Goal: Task Accomplishment & Management: Use online tool/utility

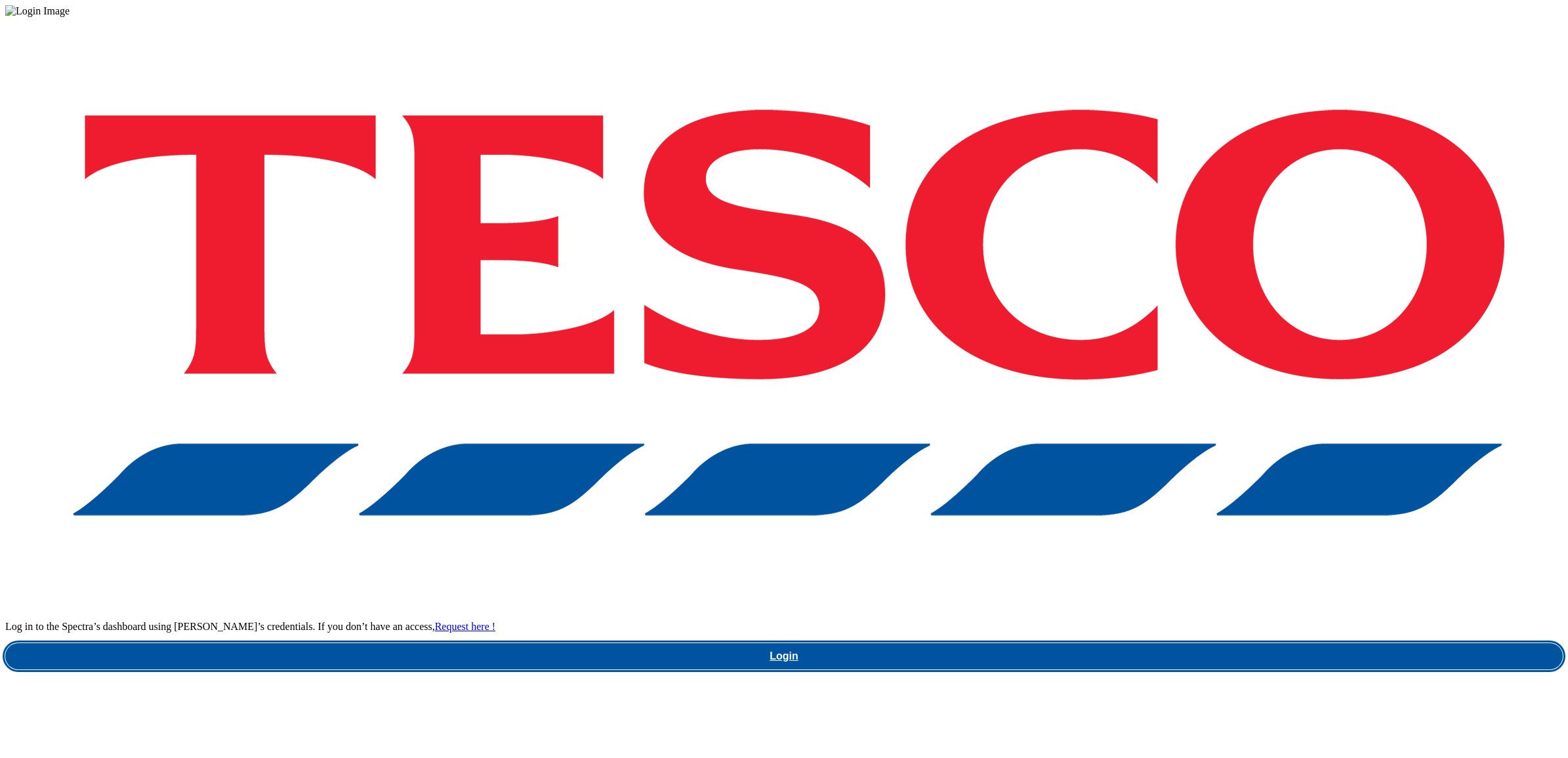
click at [1179, 643] on link "Login" at bounding box center [784, 656] width 1558 height 26
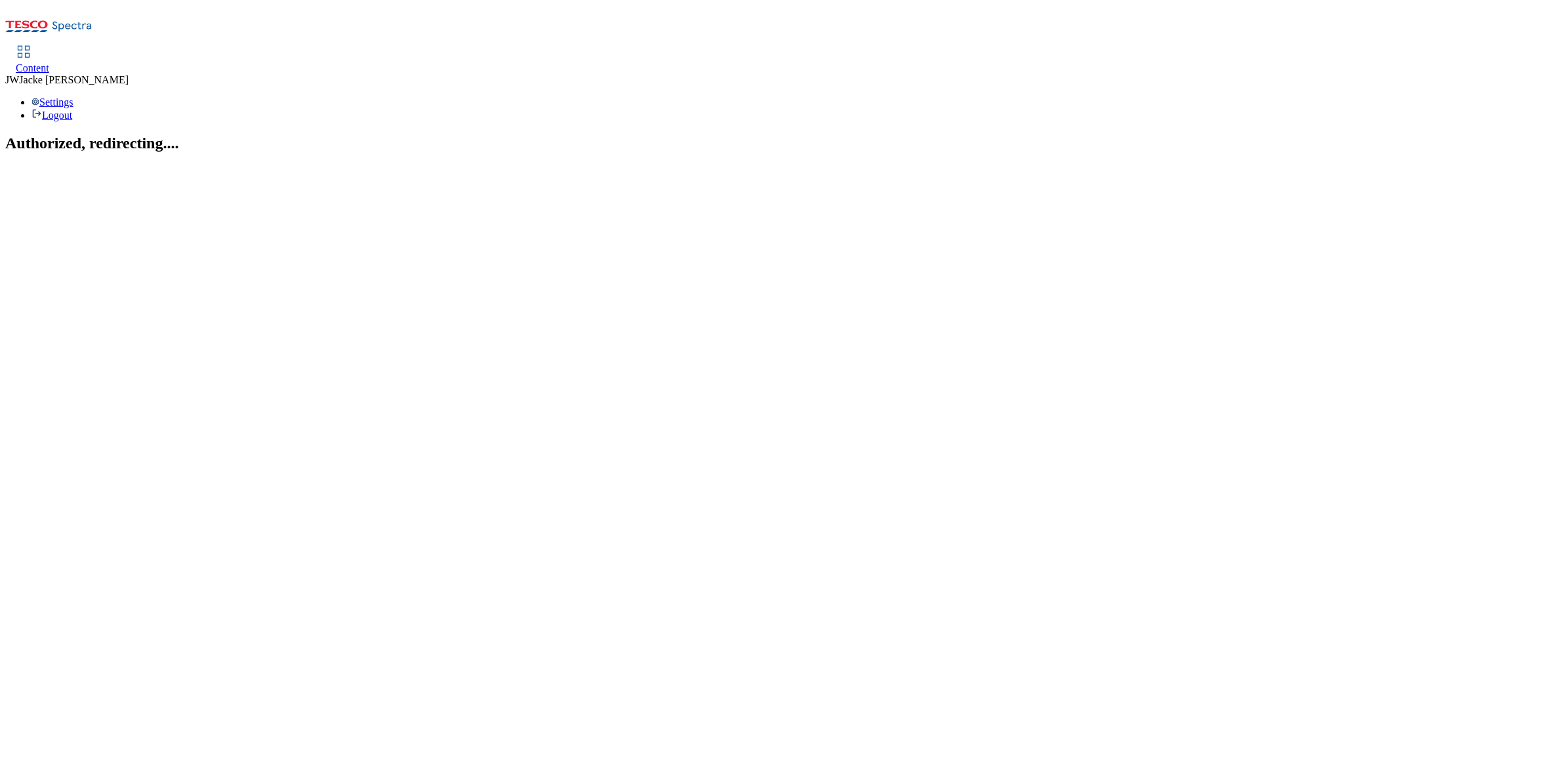
click at [49, 63] on span "Content" at bounding box center [33, 68] width 34 height 11
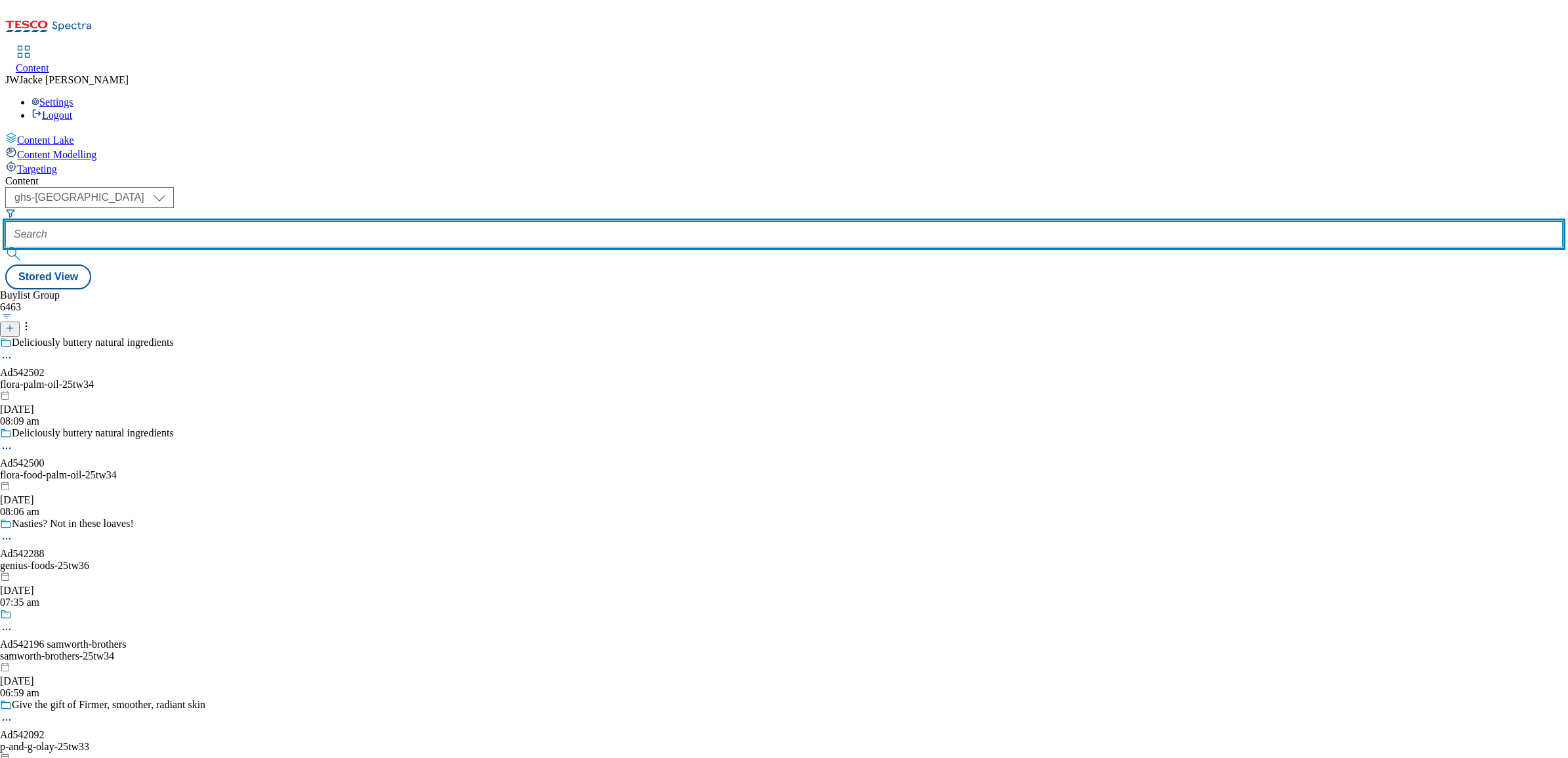
click at [340, 221] on input "text" at bounding box center [784, 234] width 1558 height 26
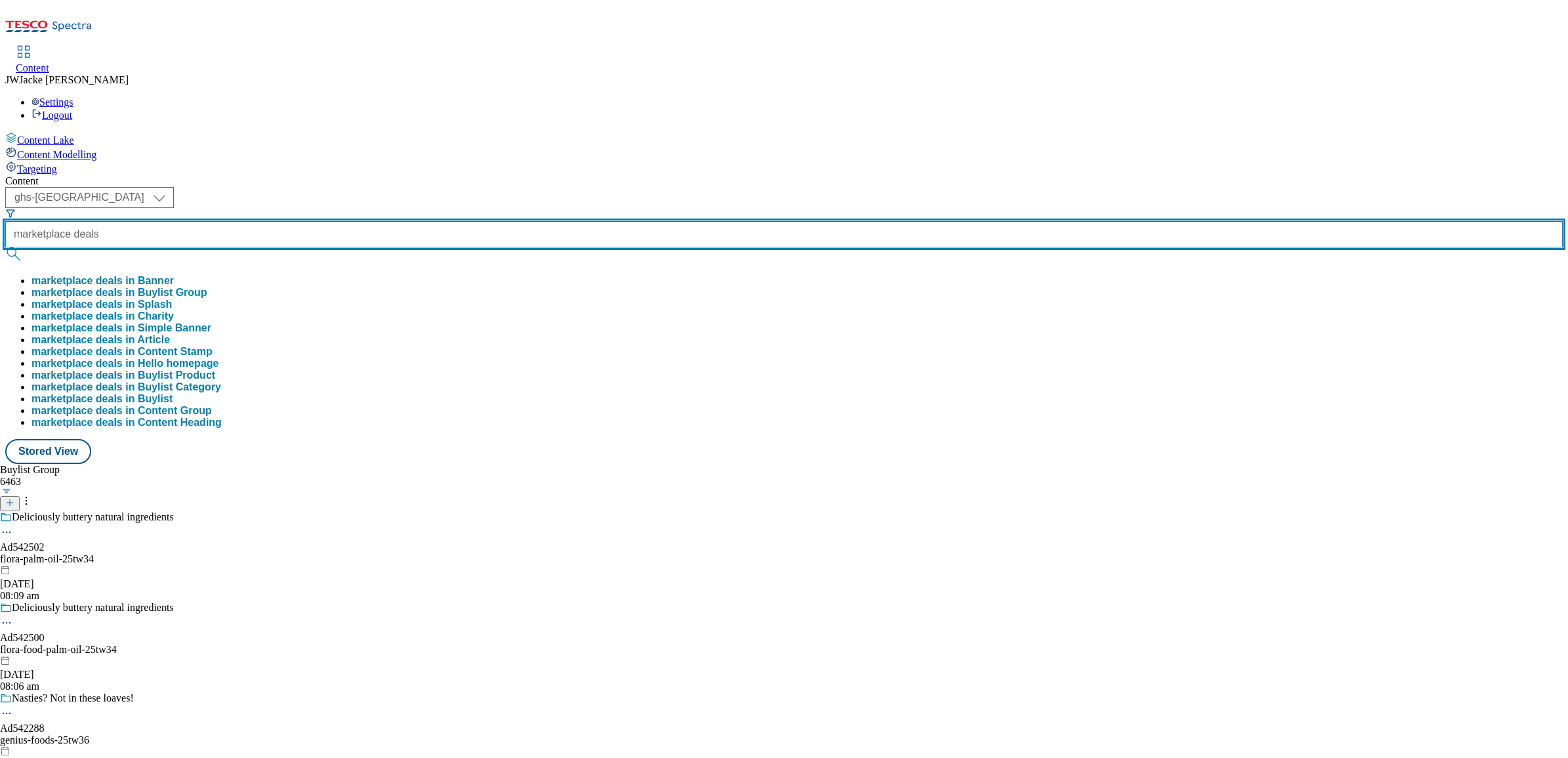
type input "marketplace deals"
click at [5, 248] on button "submit" at bounding box center [14, 254] width 19 height 14
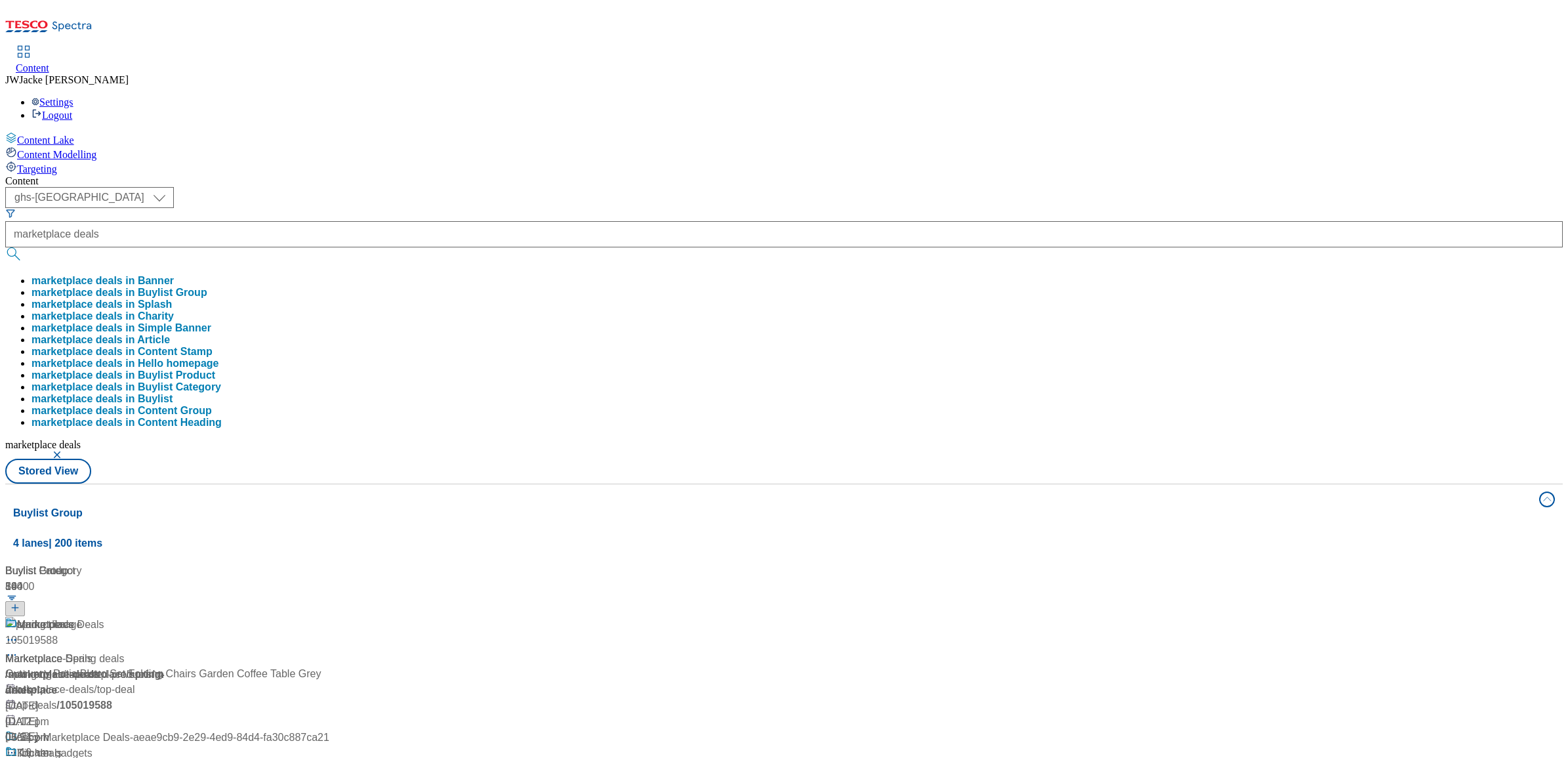
click at [93, 651] on span "Marketplace Deals" at bounding box center [48, 658] width 87 height 16
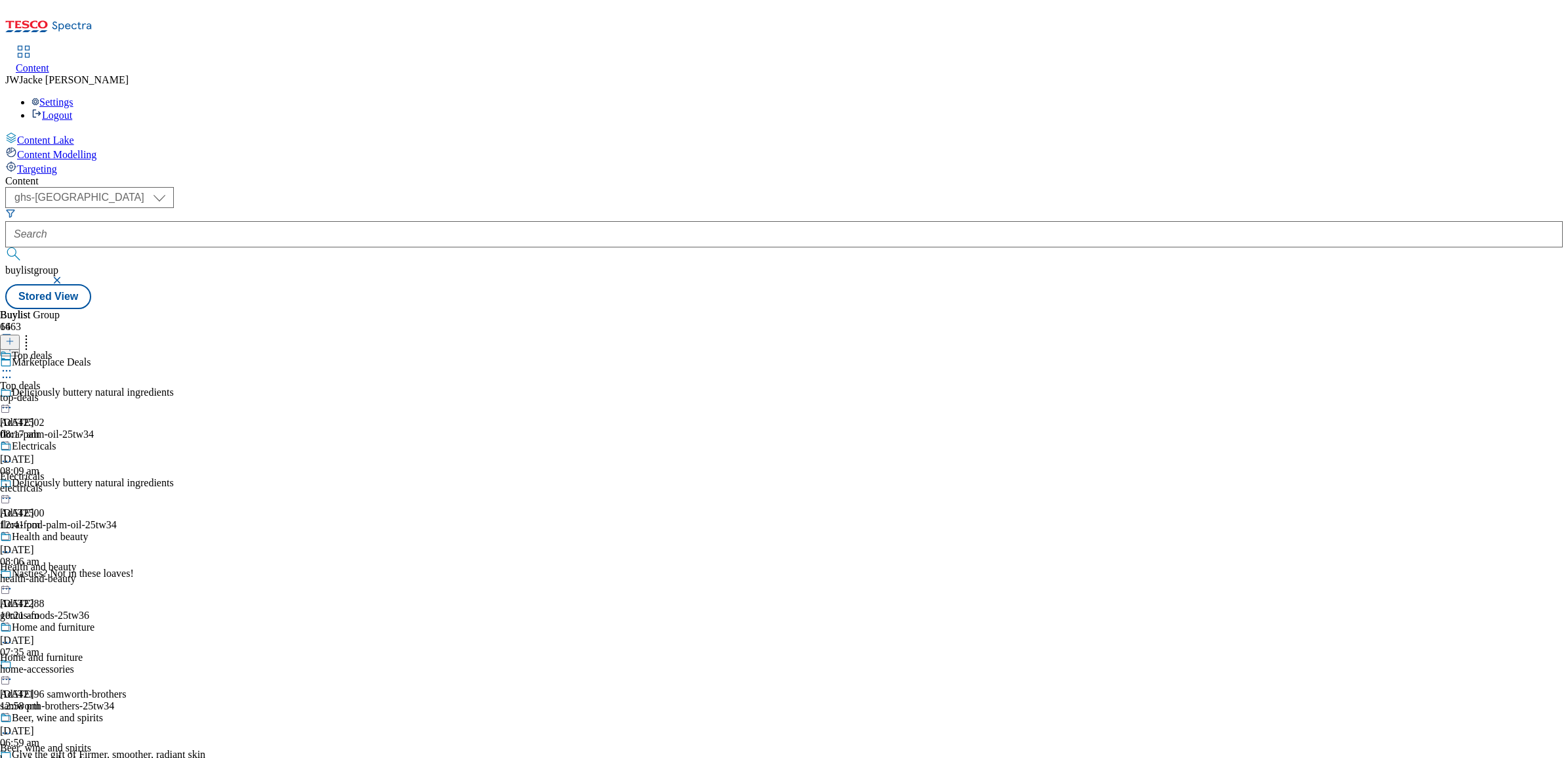
scroll to position [82, 0]
click at [103, 483] on div "electricals" at bounding box center [52, 488] width 103 height 12
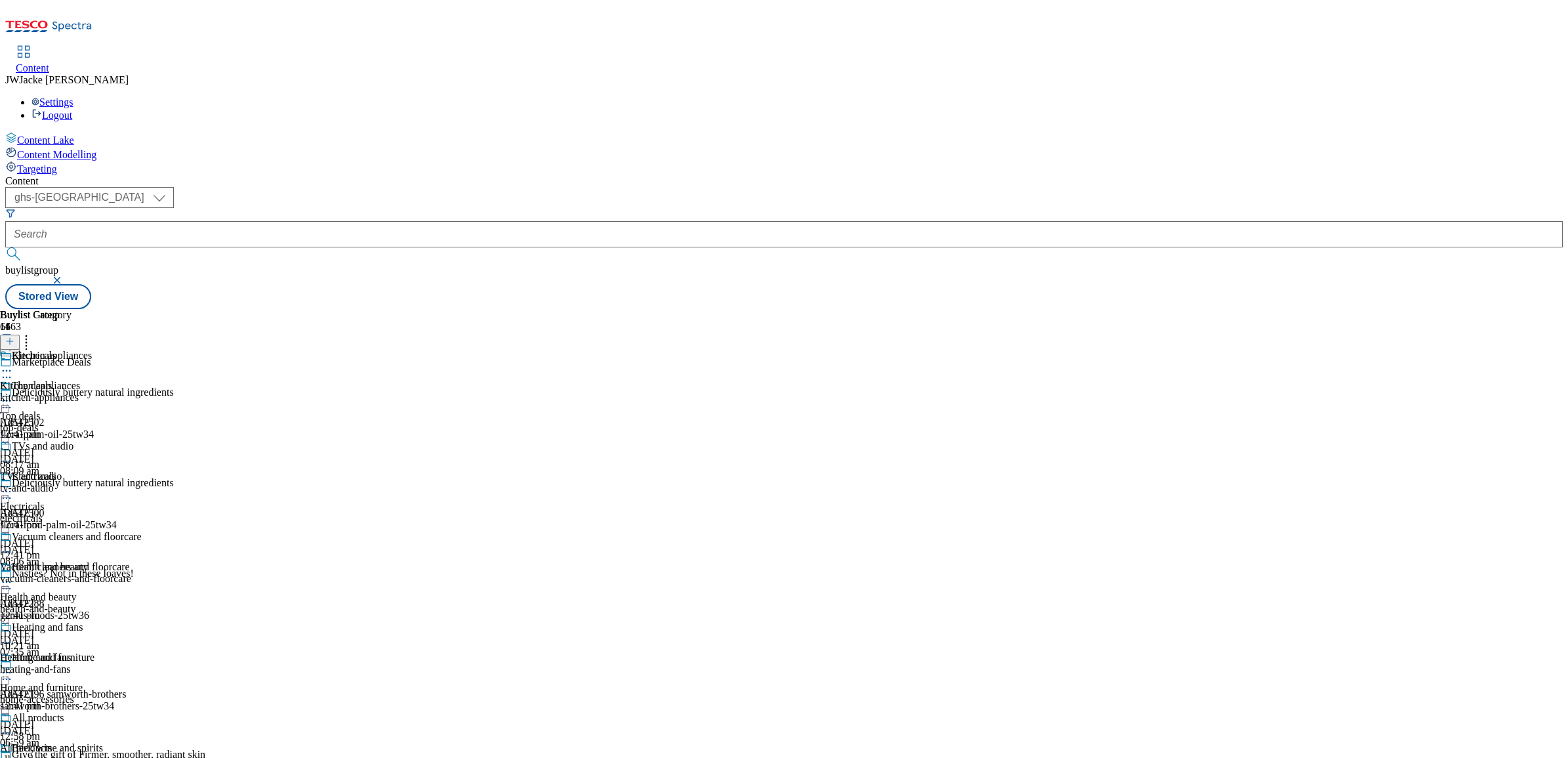
scroll to position [246, 0]
click at [142, 573] on div "vacuum-cleaners-and-floorcare" at bounding box center [71, 579] width 142 height 12
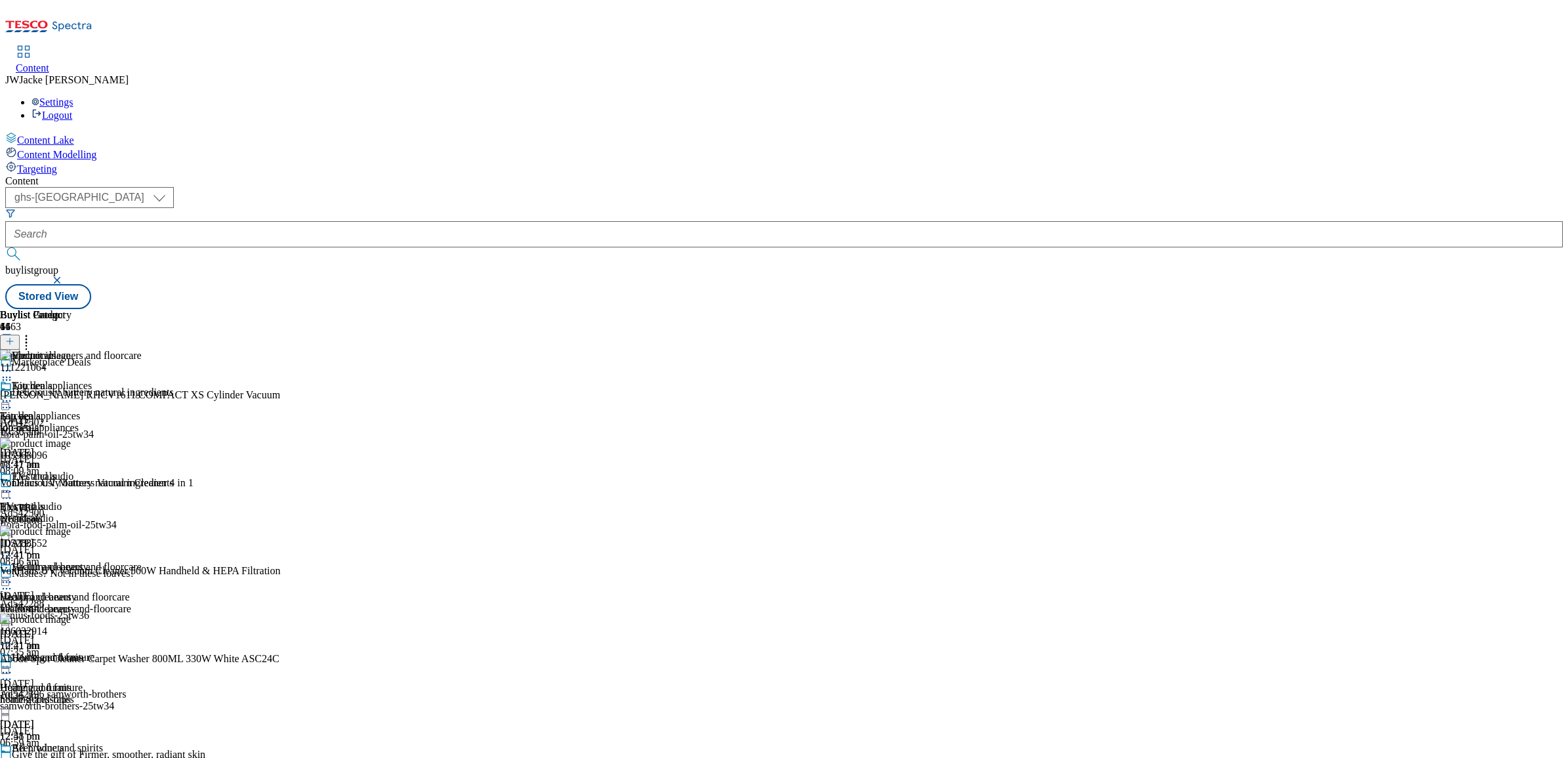
click at [14, 575] on icon at bounding box center [7, 582] width 14 height 14
click at [88, 723] on button "Un-publish" at bounding box center [57, 730] width 62 height 15
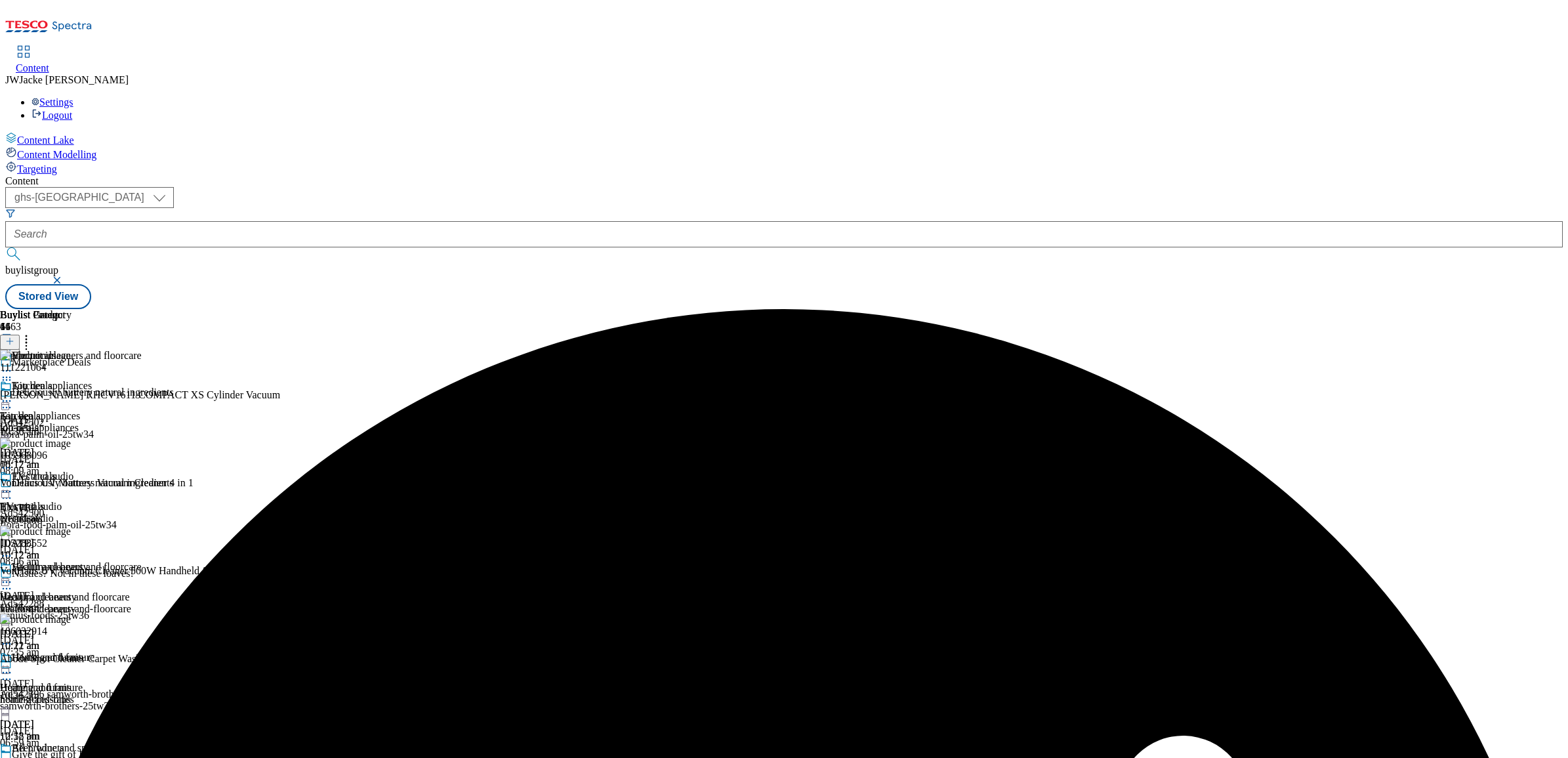
click at [14, 336] on icon at bounding box center [9, 341] width 9 height 9
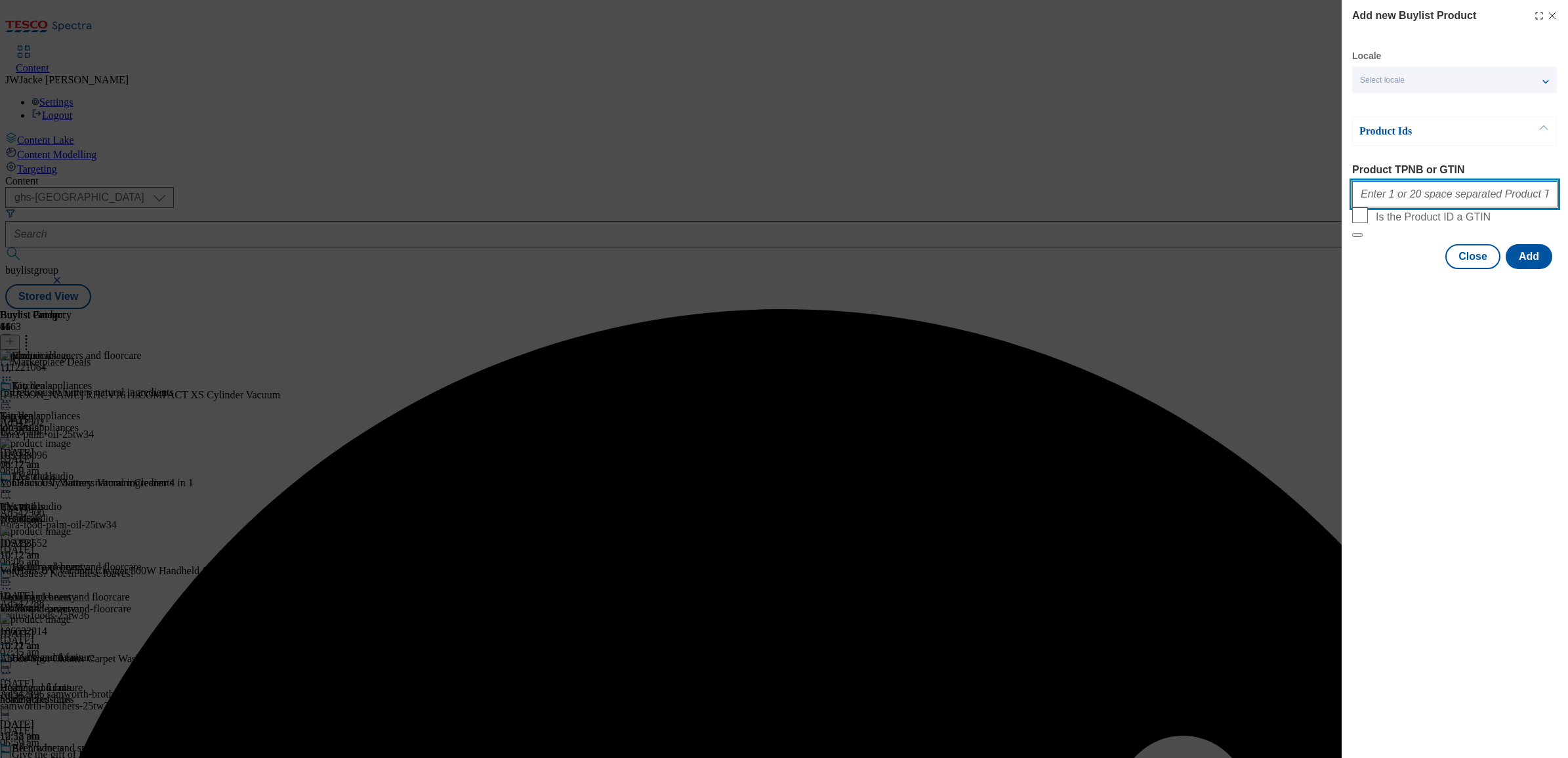
click at [1406, 204] on input "Product TPNB or GTIN" at bounding box center [1455, 194] width 205 height 26
paste input "111221107"
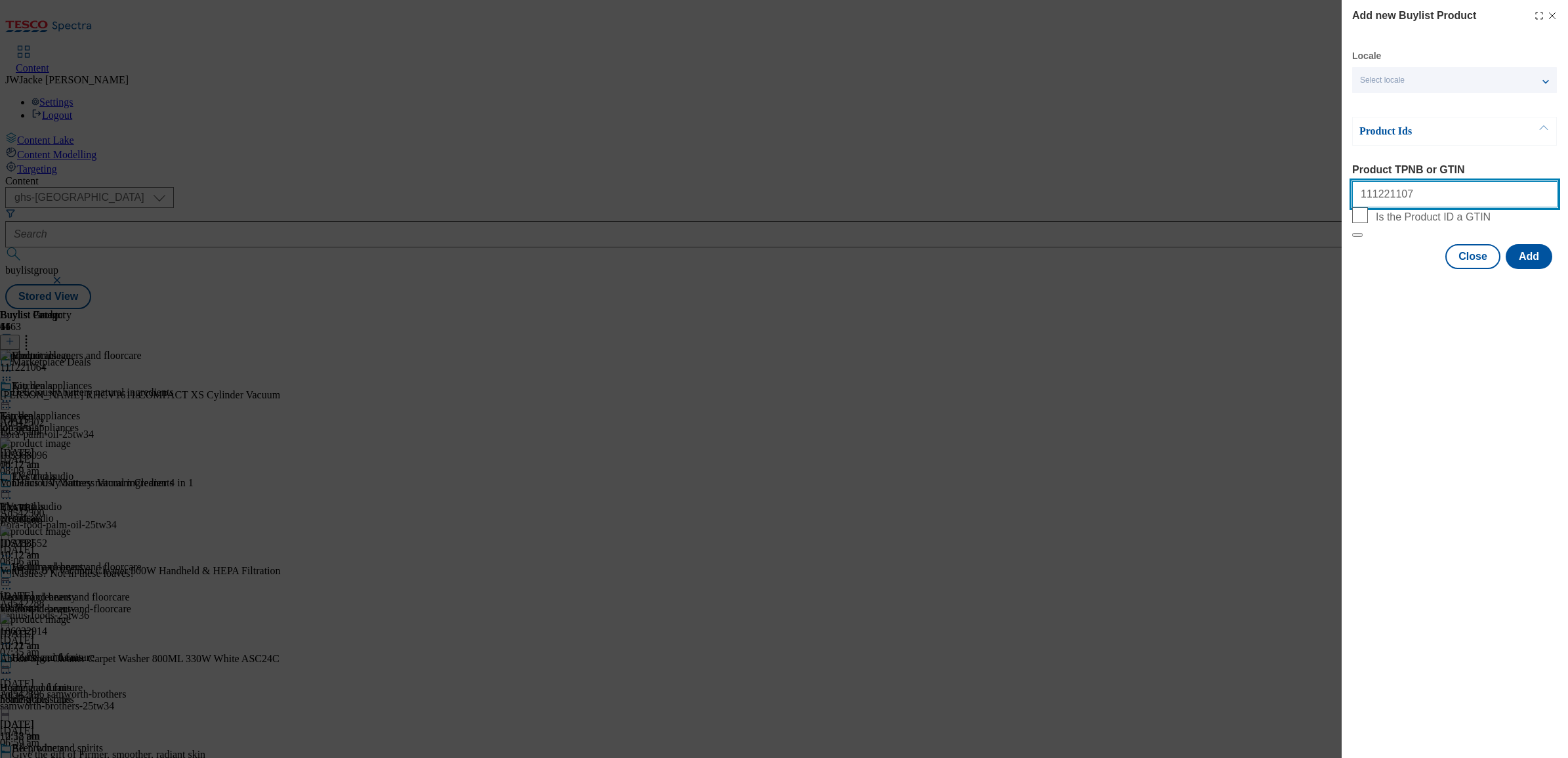
click at [1484, 194] on input "111221107" at bounding box center [1455, 194] width 205 height 26
paste input "111221088"
type input "111221107111221088"
click at [1535, 269] on button "Add" at bounding box center [1529, 257] width 46 height 25
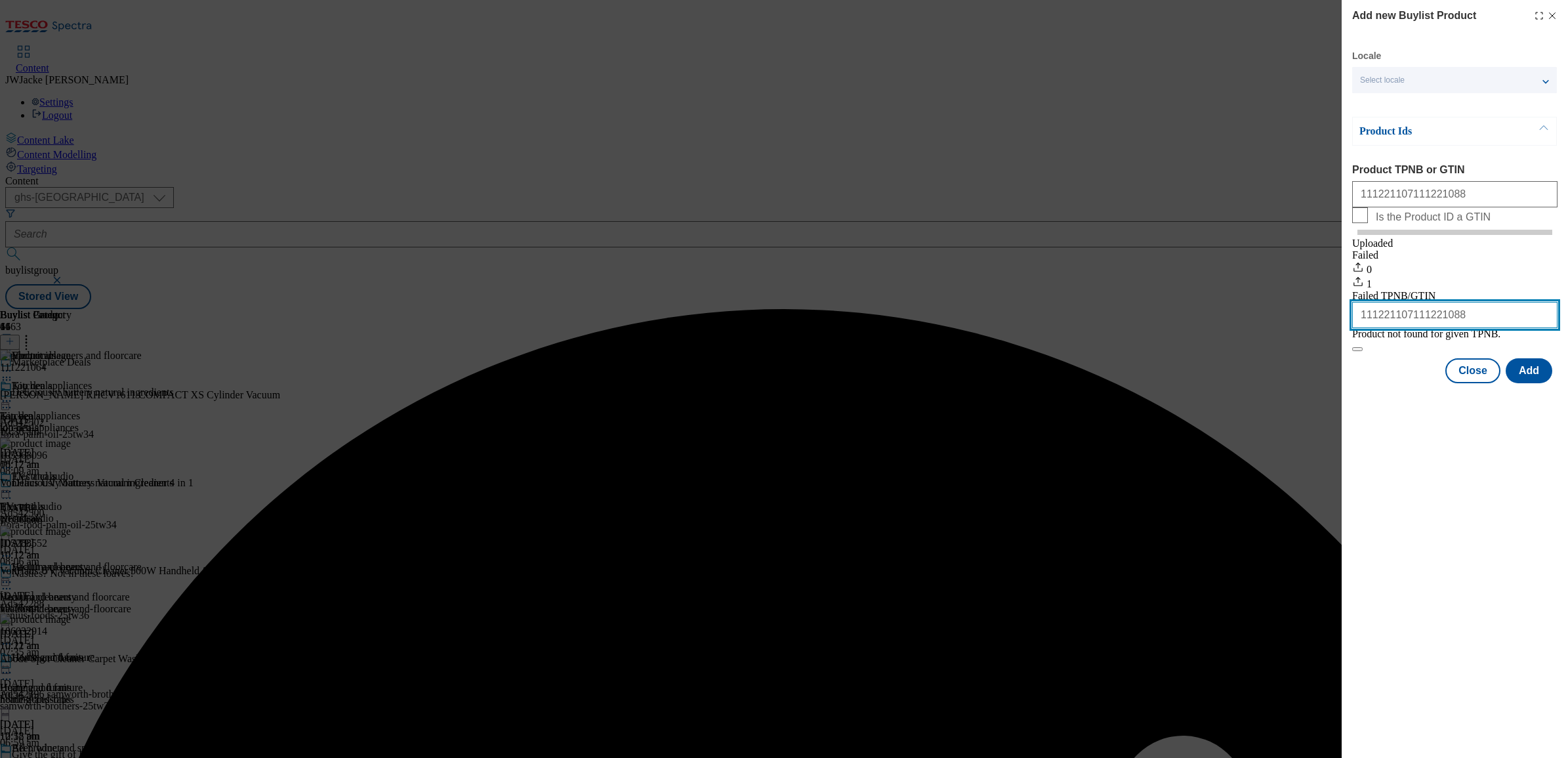
click at [1398, 328] on input "111221107111221088" at bounding box center [1455, 314] width 205 height 26
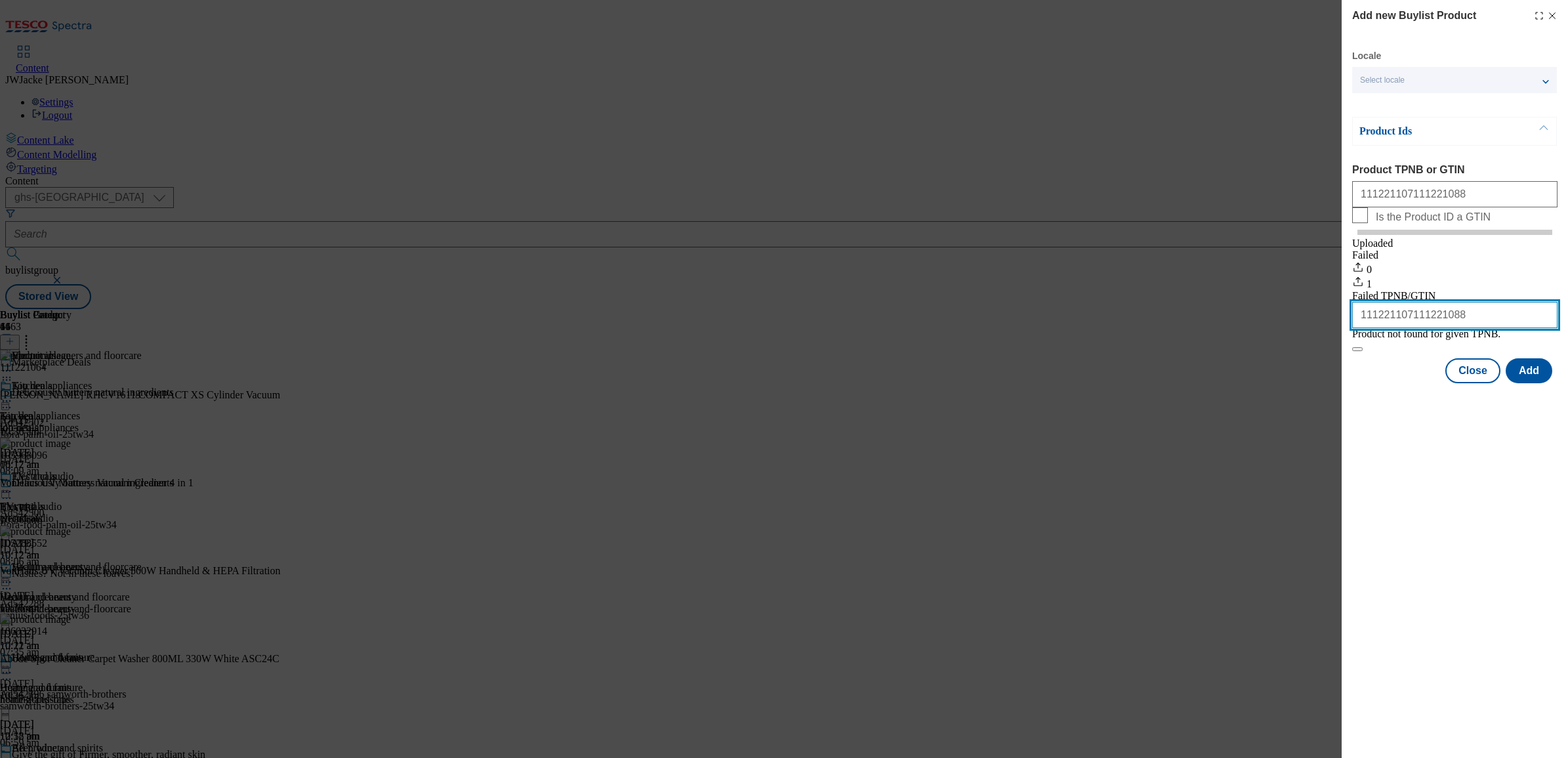
click at [1403, 328] on input "111221107111221088" at bounding box center [1455, 314] width 205 height 26
type input "111221107 111221088"
click at [1517, 384] on button "Add" at bounding box center [1529, 371] width 46 height 25
click at [1405, 328] on input "111221107111221088" at bounding box center [1455, 314] width 205 height 26
drag, startPoint x: 1467, startPoint y: 348, endPoint x: 1294, endPoint y: 336, distance: 173.4
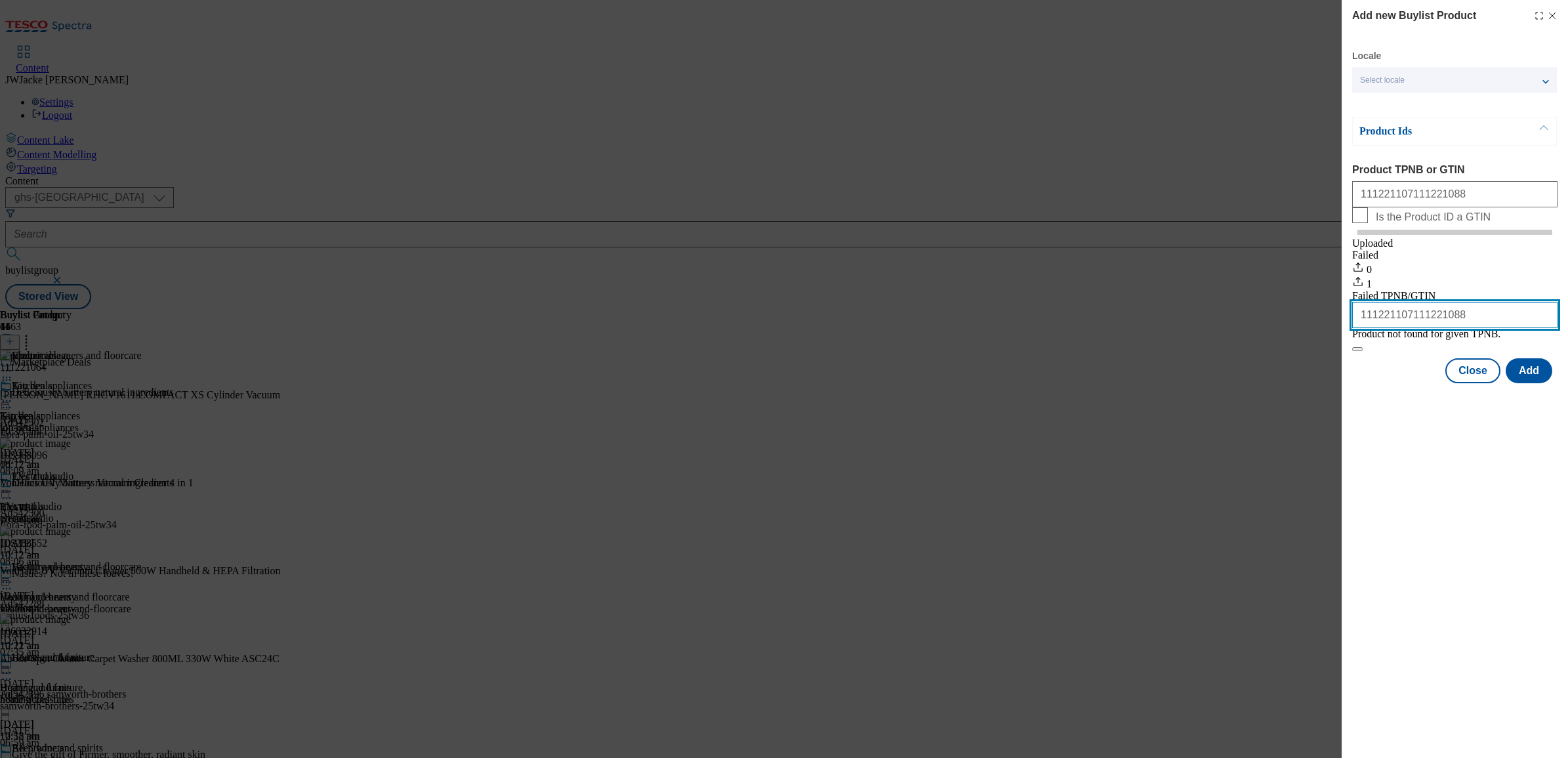
click at [1294, 336] on div "Add new Buylist Product Locale Select locale English Welsh Product Ids Product …" at bounding box center [784, 379] width 1568 height 758
click at [1411, 328] on input "Modal" at bounding box center [1455, 314] width 205 height 26
paste input "111221107"
click at [1445, 328] on input "111221107," at bounding box center [1455, 314] width 205 height 26
paste input "111221088"
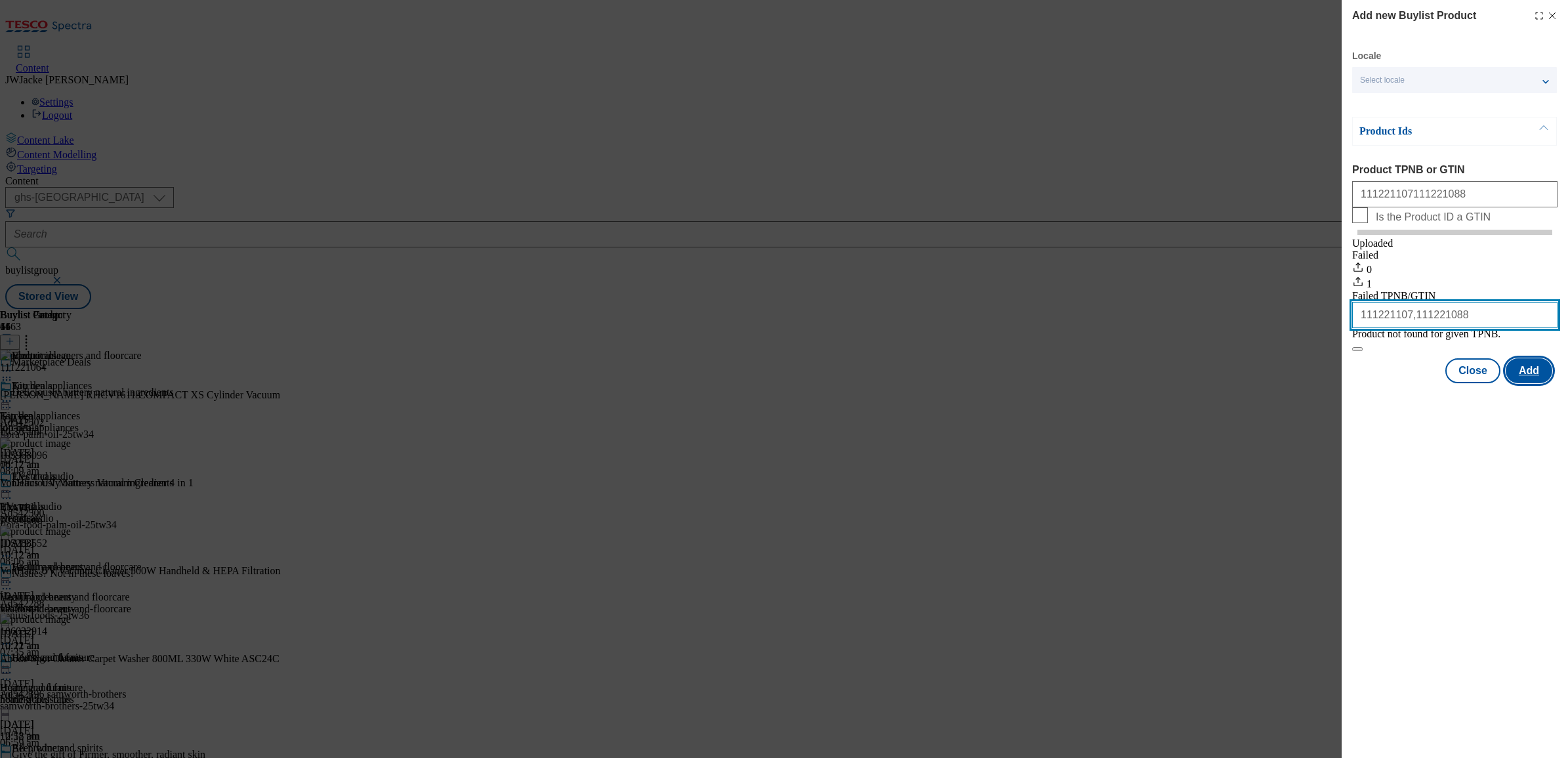
type input "111221107,111221088"
click at [1533, 384] on button "Add" at bounding box center [1529, 371] width 46 height 25
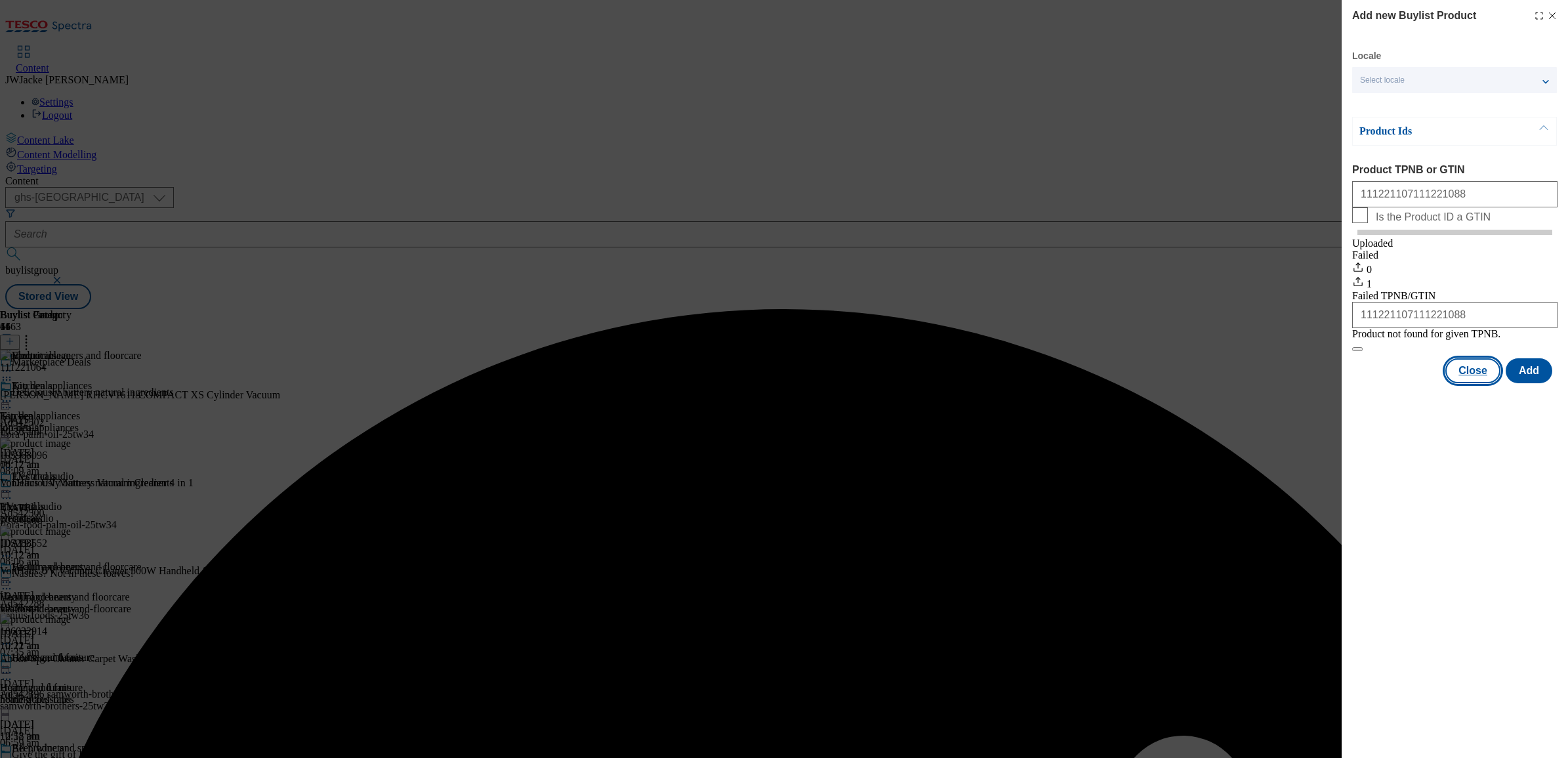
click at [1477, 384] on button "Close" at bounding box center [1473, 371] width 55 height 25
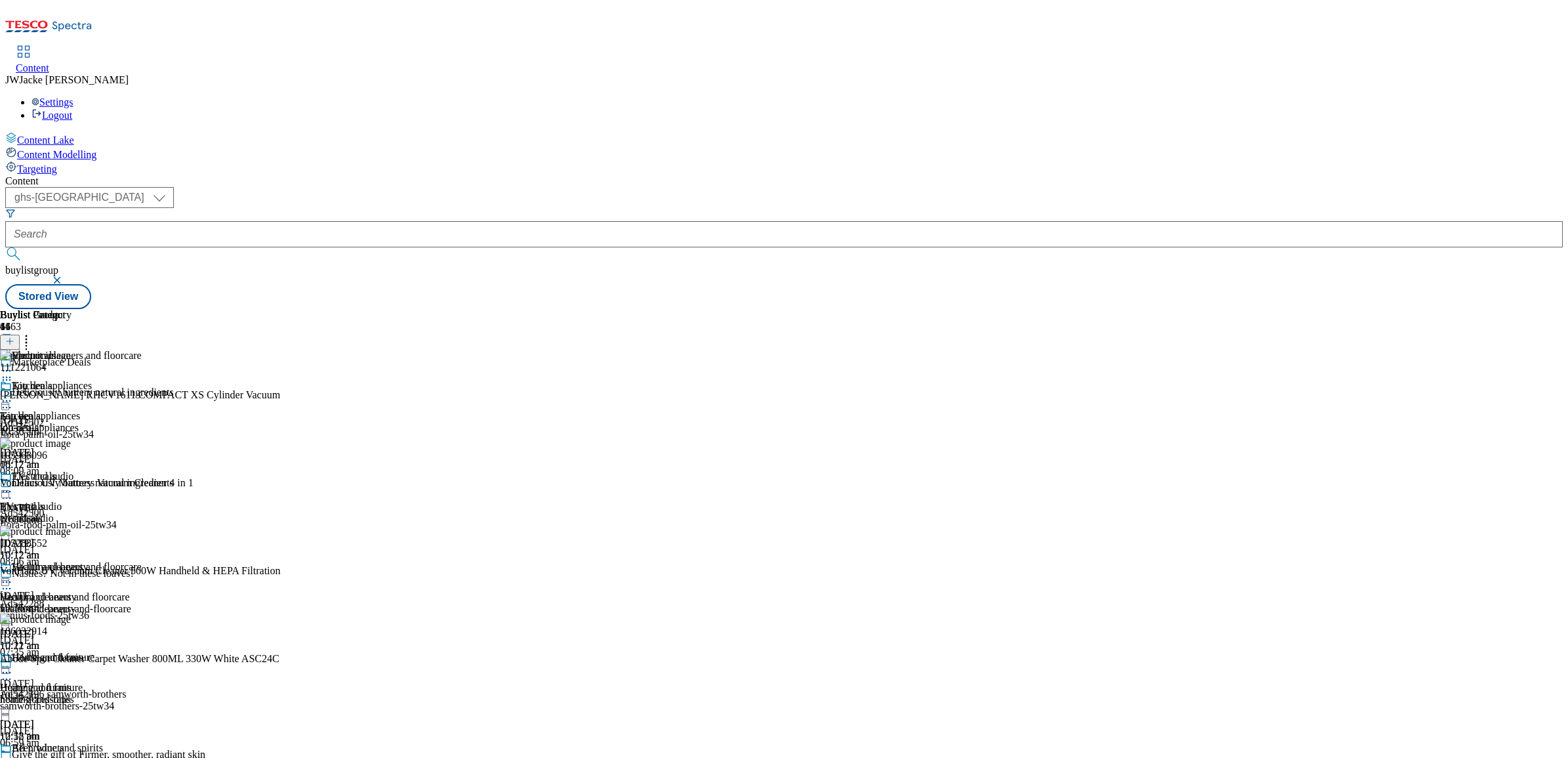
click at [14, 336] on icon at bounding box center [9, 341] width 9 height 9
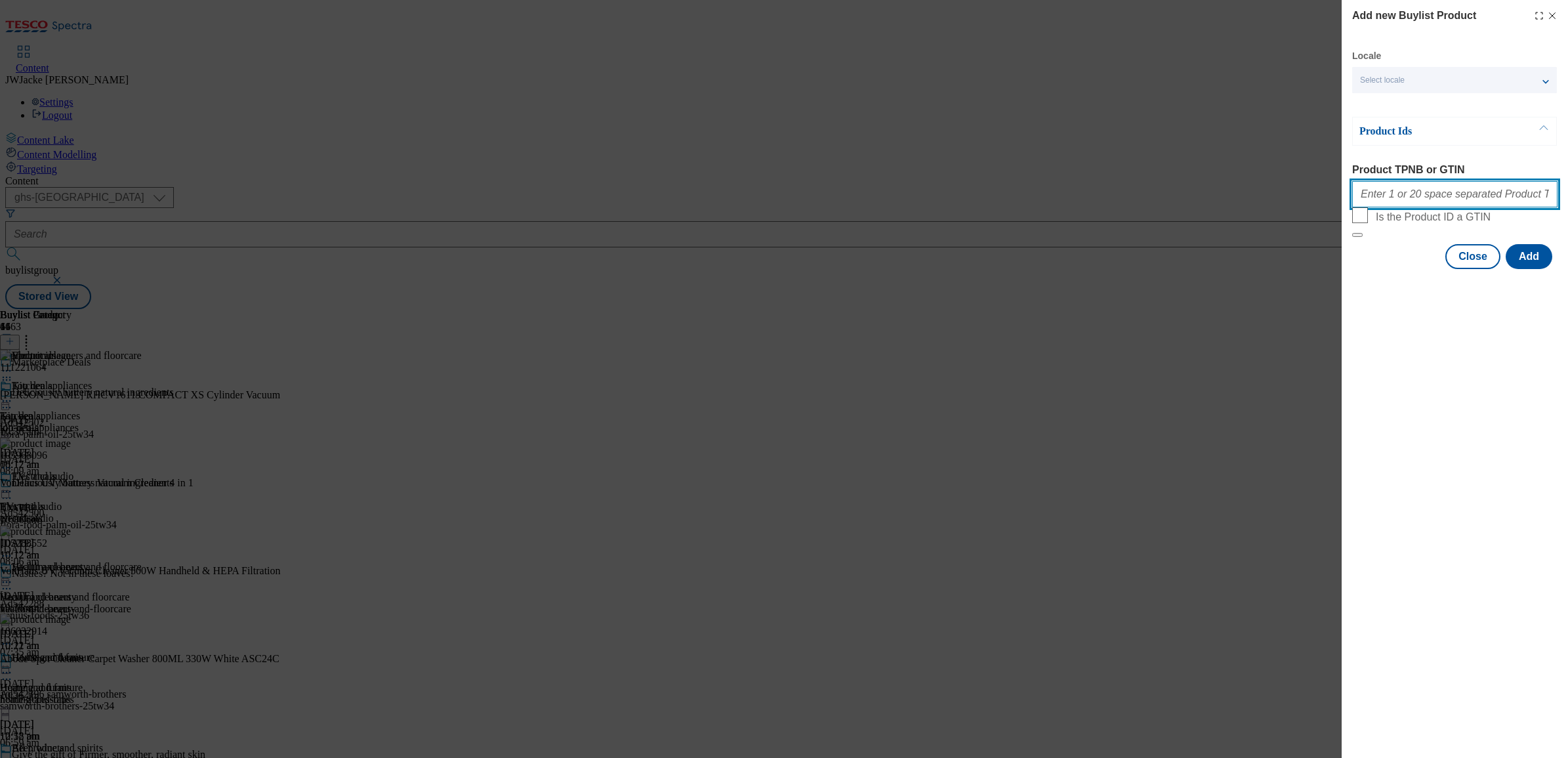
click at [1434, 200] on input "Product TPNB or GTIN" at bounding box center [1455, 194] width 205 height 26
paste input "111221088"
type input "111221088"
click at [1533, 269] on button "Add" at bounding box center [1529, 257] width 46 height 25
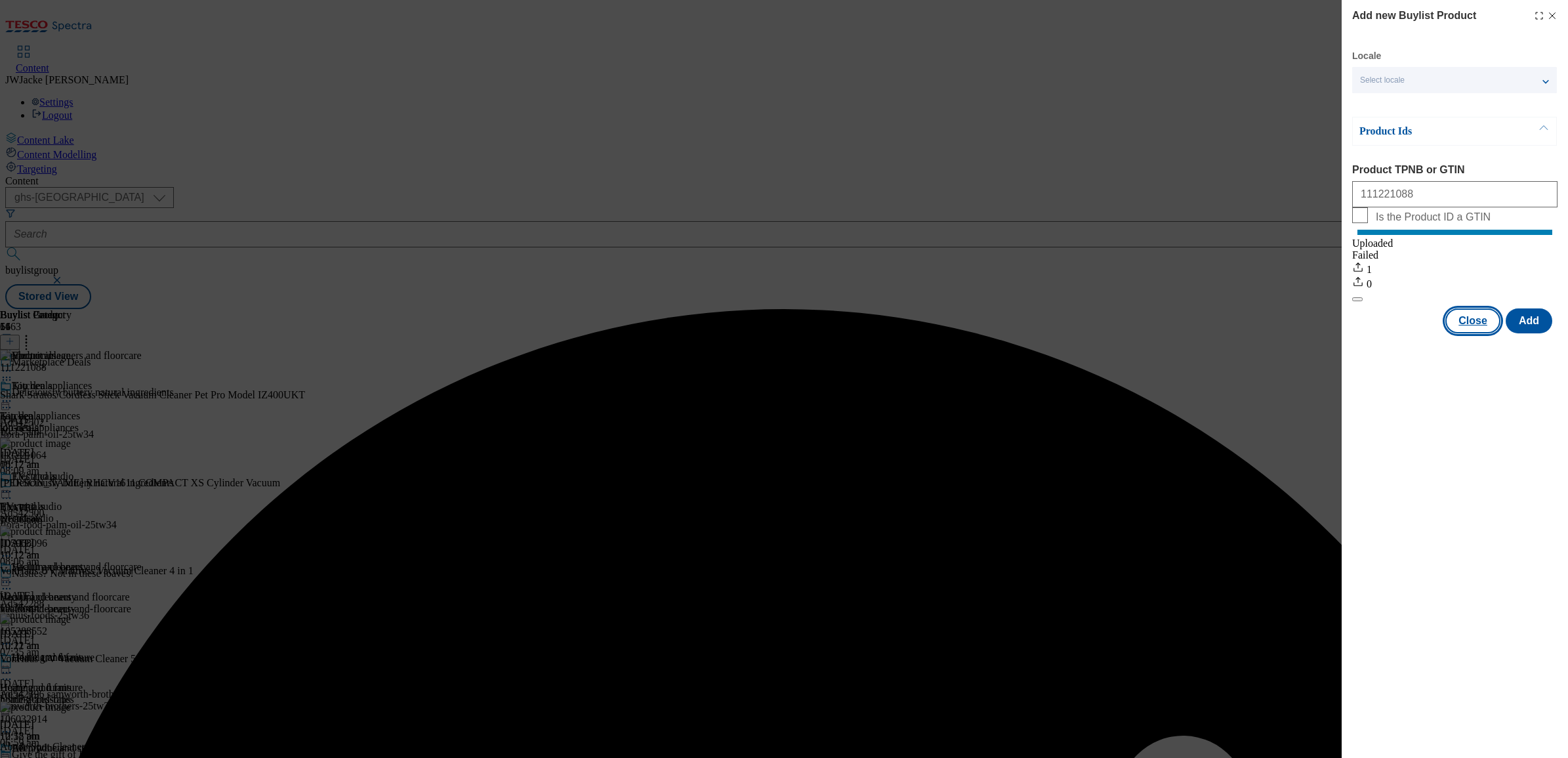
drag, startPoint x: 1461, startPoint y: 339, endPoint x: 1456, endPoint y: 352, distance: 13.9
click at [1461, 334] on button "Close" at bounding box center [1473, 321] width 55 height 25
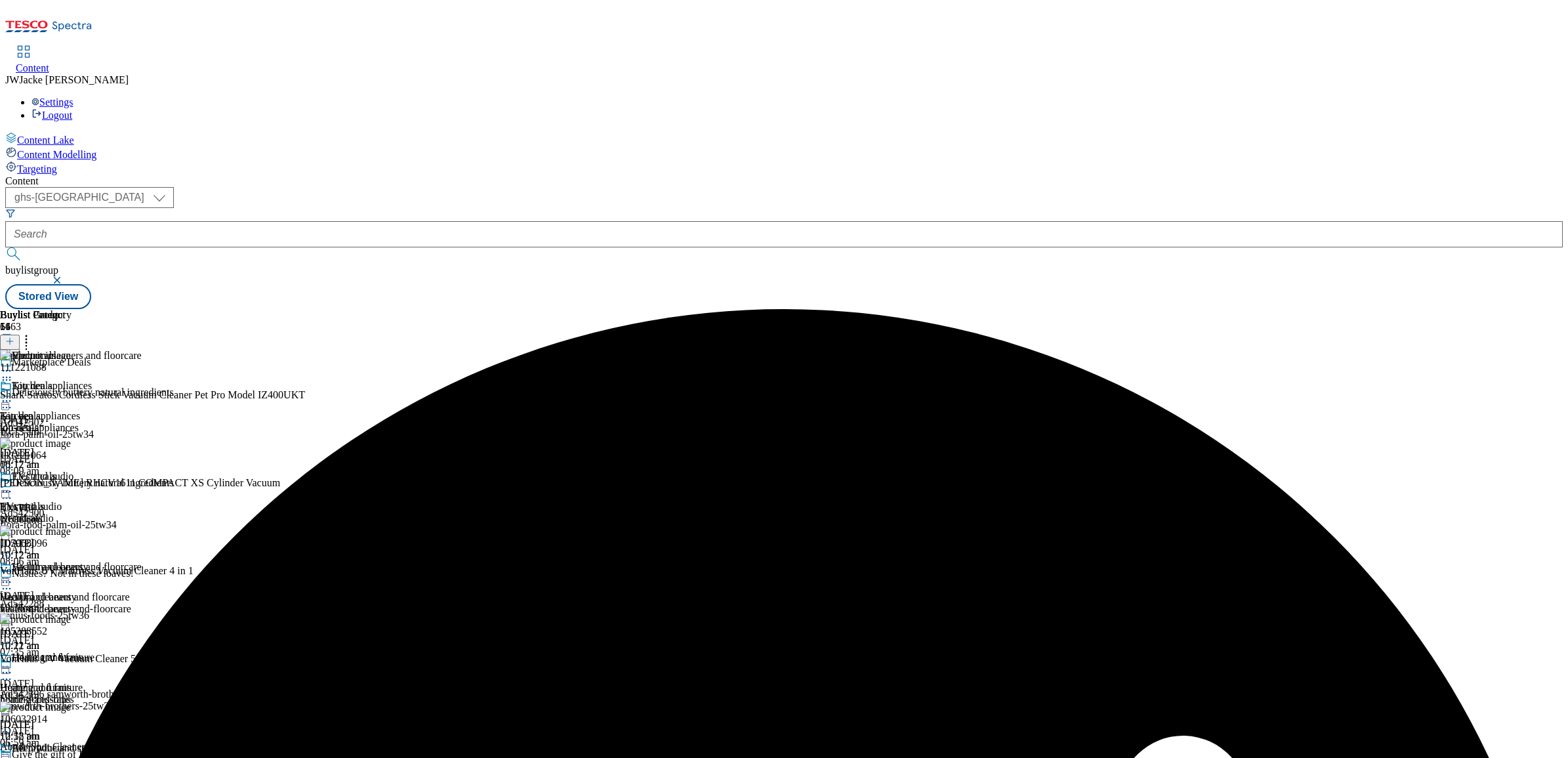
click at [14, 336] on icon at bounding box center [9, 341] width 9 height 9
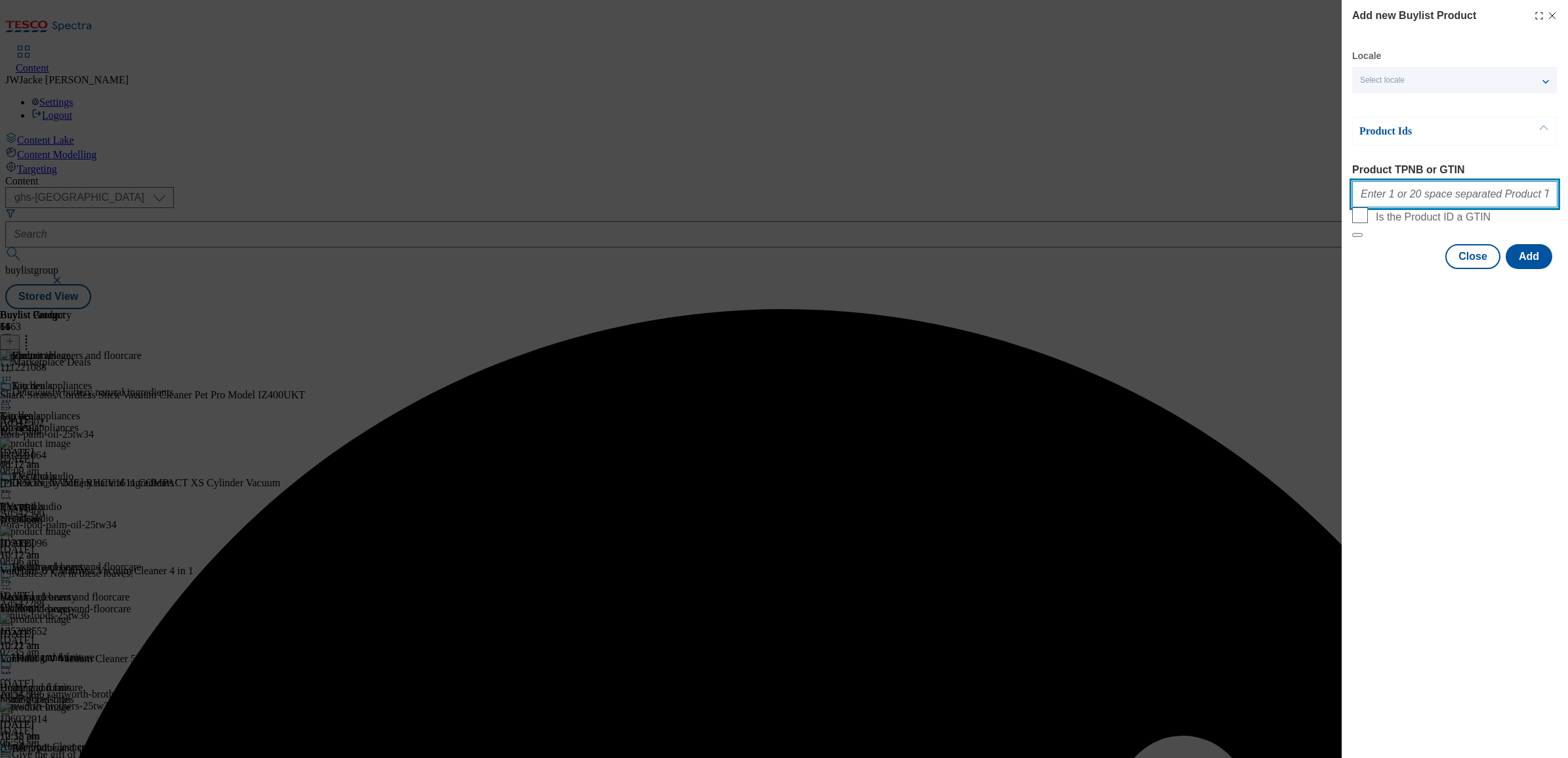
click at [1409, 194] on input "Product TPNB or GTIN" at bounding box center [1455, 194] width 205 height 26
paste input "111221107"
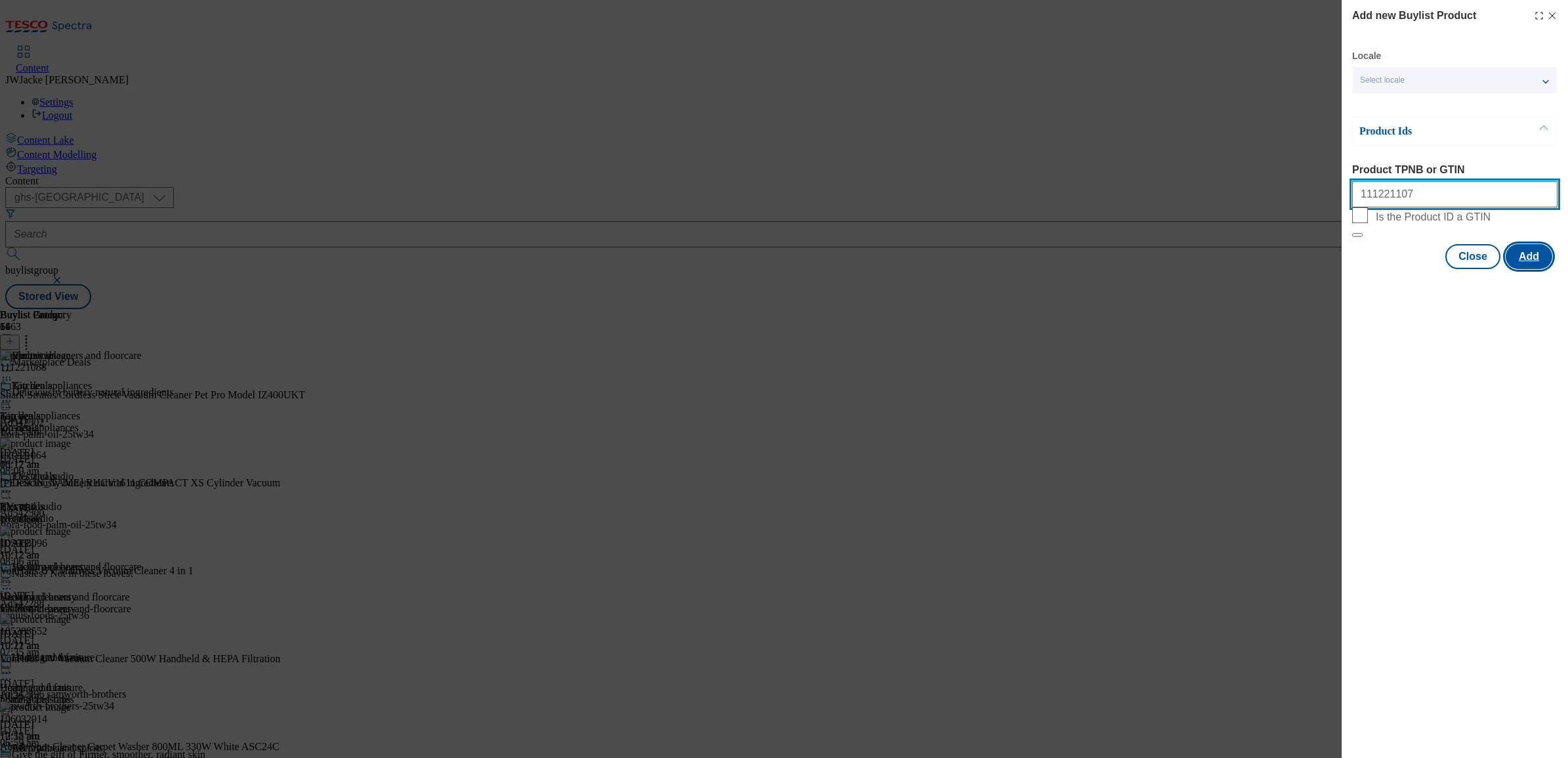
type input "111221107"
click at [1521, 269] on button "Add" at bounding box center [1529, 257] width 46 height 25
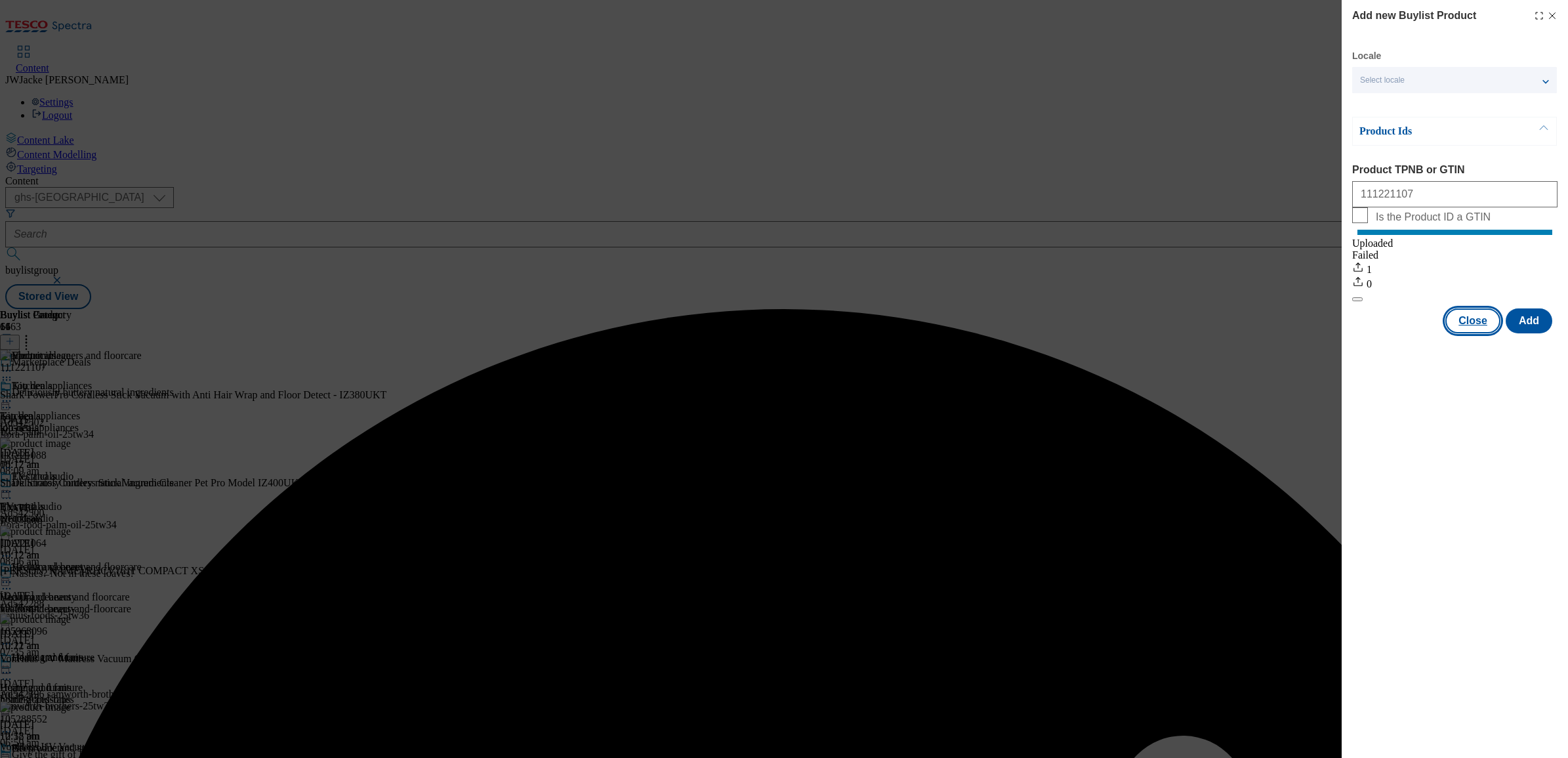
click at [1474, 334] on button "Close" at bounding box center [1473, 321] width 55 height 25
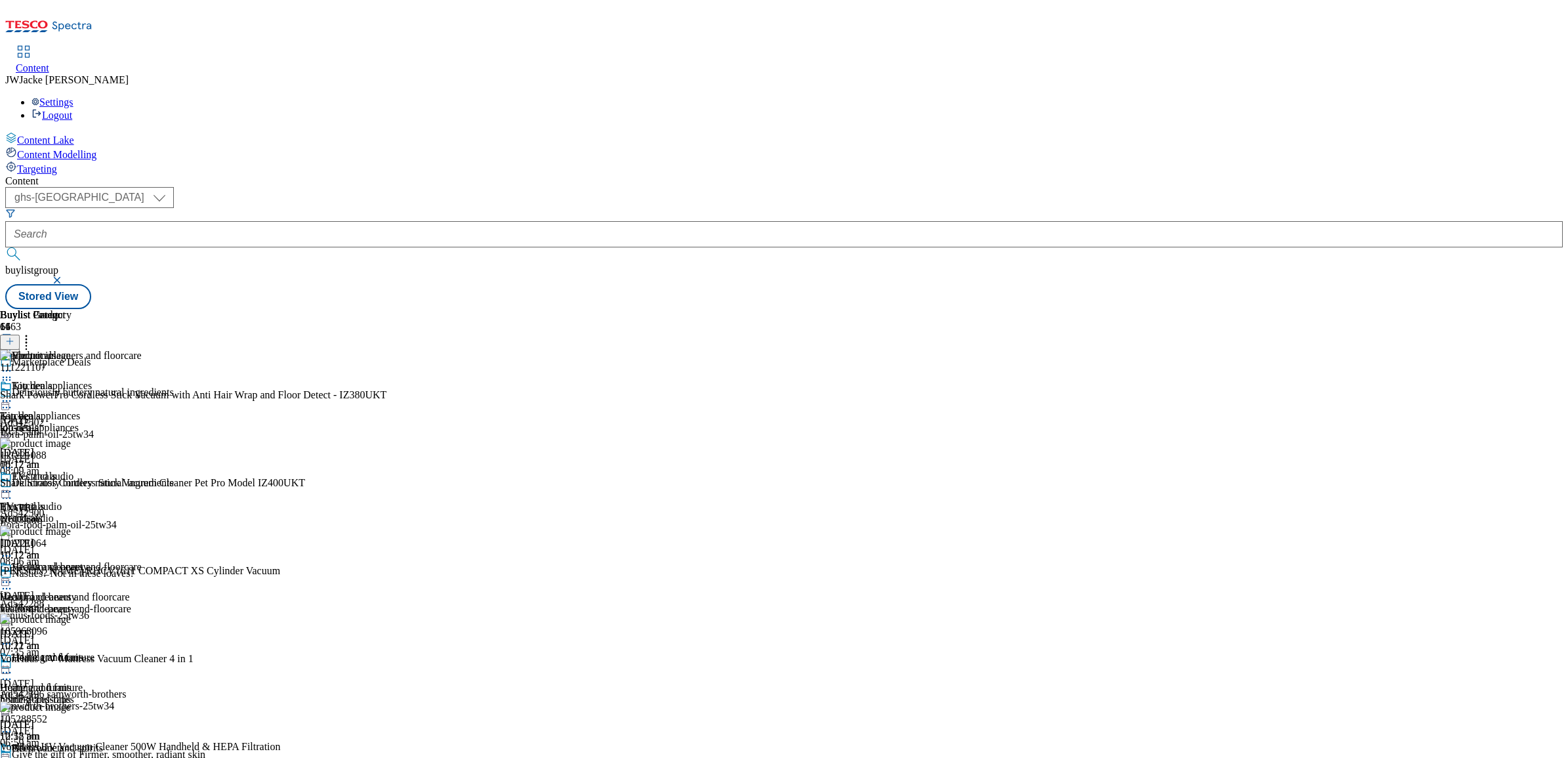
scroll to position [82, 0]
click at [14, 575] on icon at bounding box center [7, 582] width 14 height 14
click at [75, 707] on button "Publish" at bounding box center [50, 715] width 48 height 15
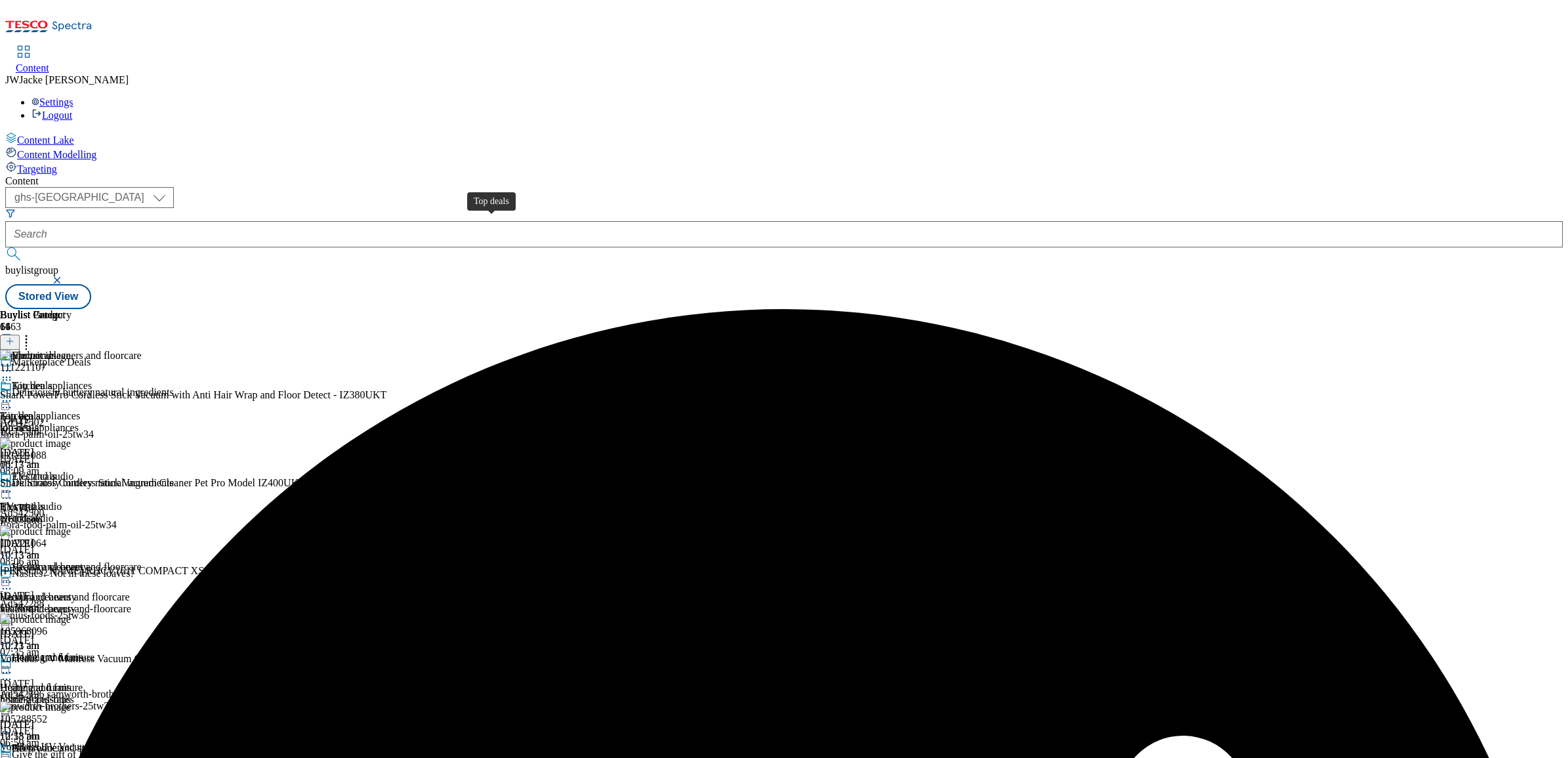
click at [103, 422] on div "top-deals" at bounding box center [52, 428] width 103 height 12
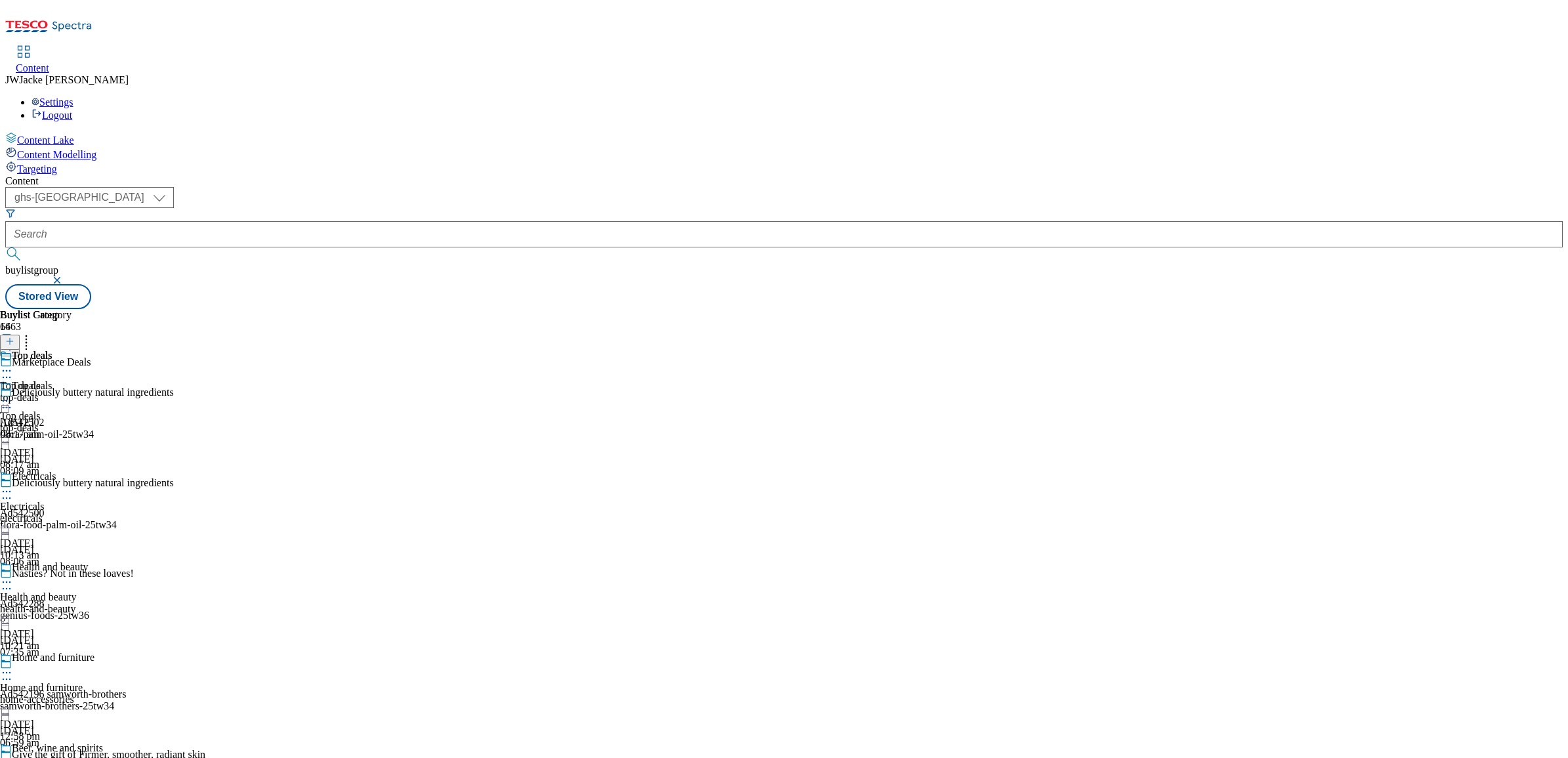
click at [72, 392] on div "top-deals" at bounding box center [35, 398] width 72 height 12
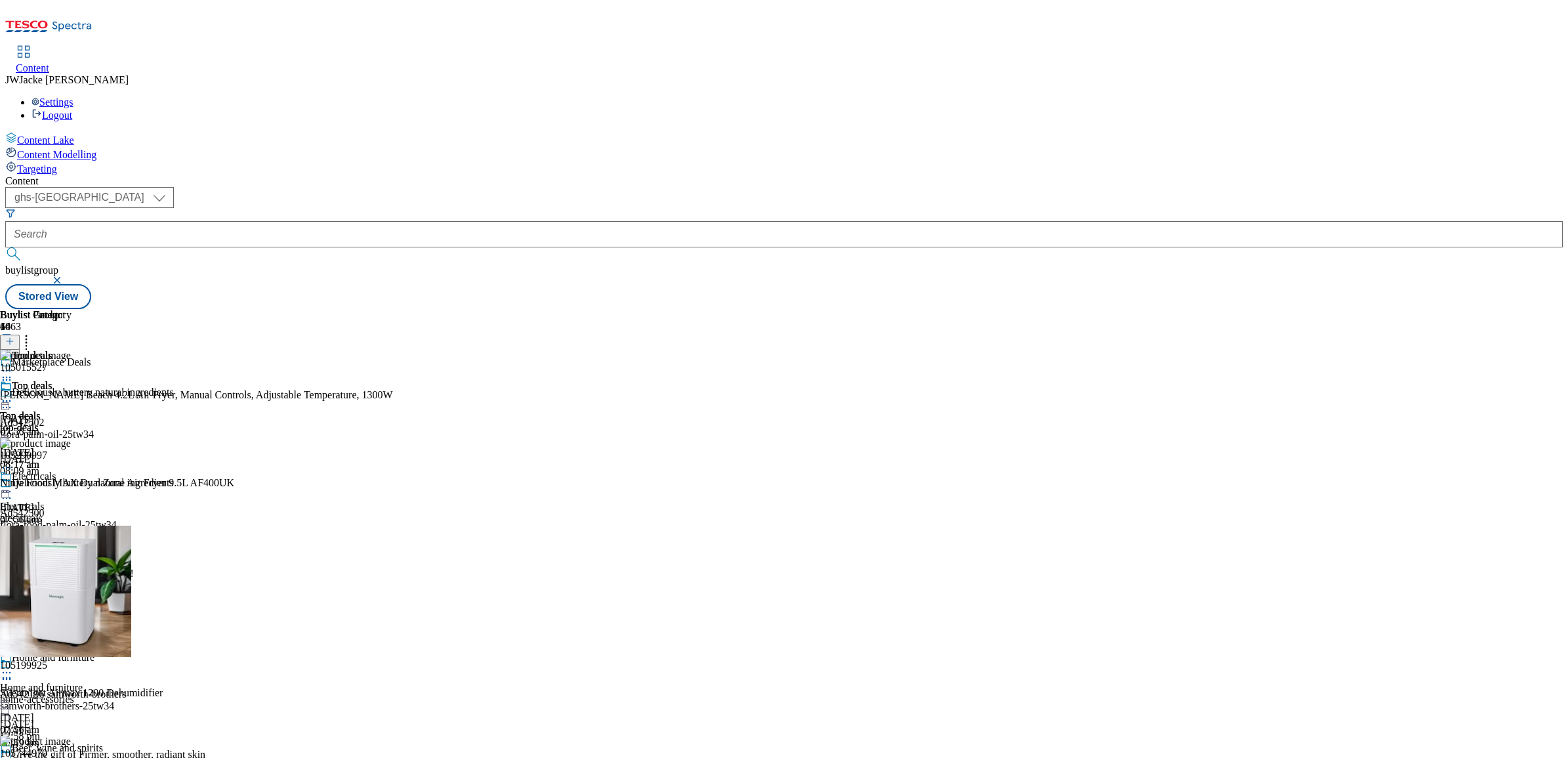
click at [14, 395] on icon at bounding box center [7, 401] width 14 height 14
click at [83, 545] on span "Un-publish" at bounding box center [62, 550] width 42 height 10
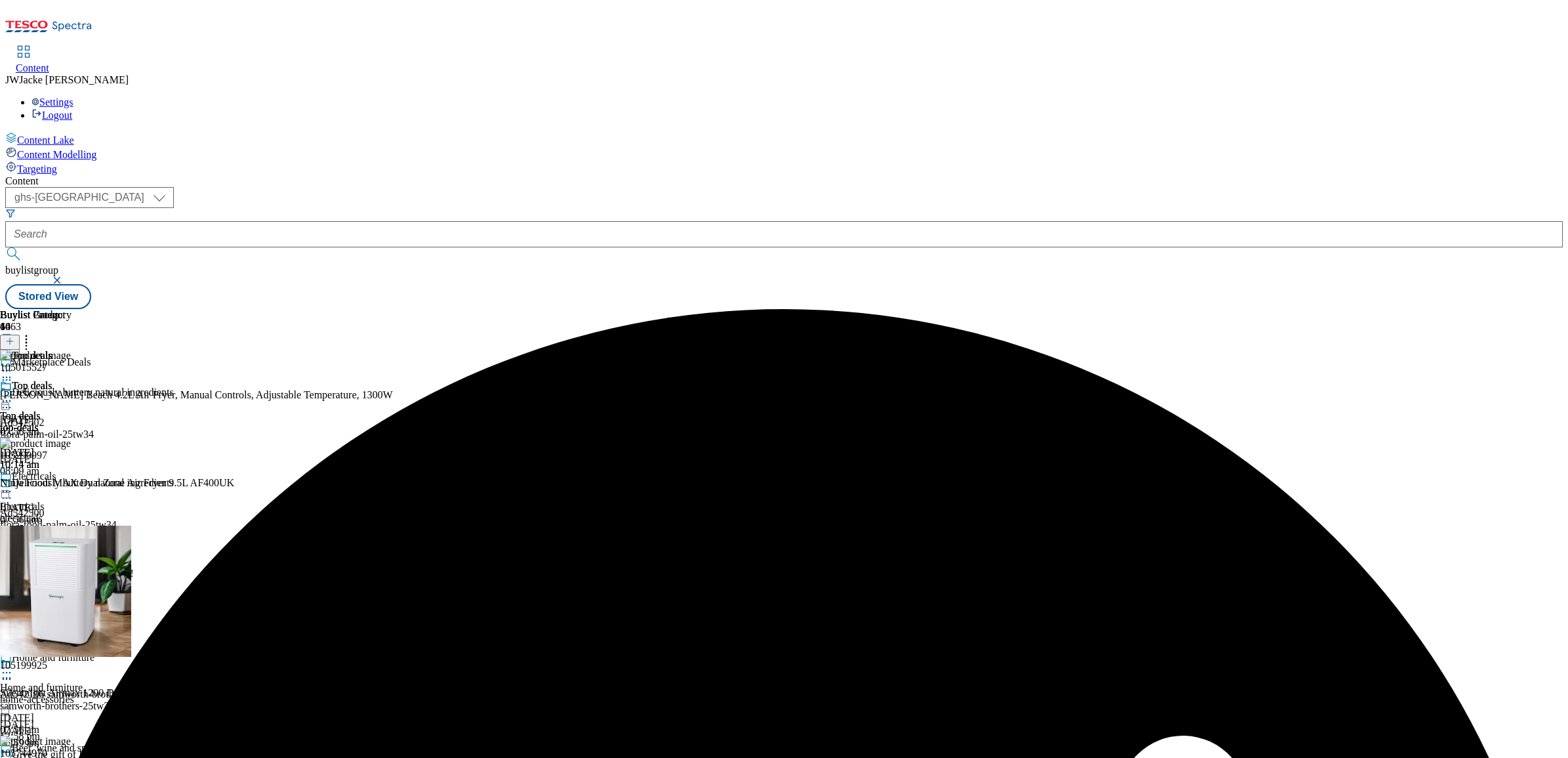
click at [10, 338] on line at bounding box center [10, 341] width 0 height 7
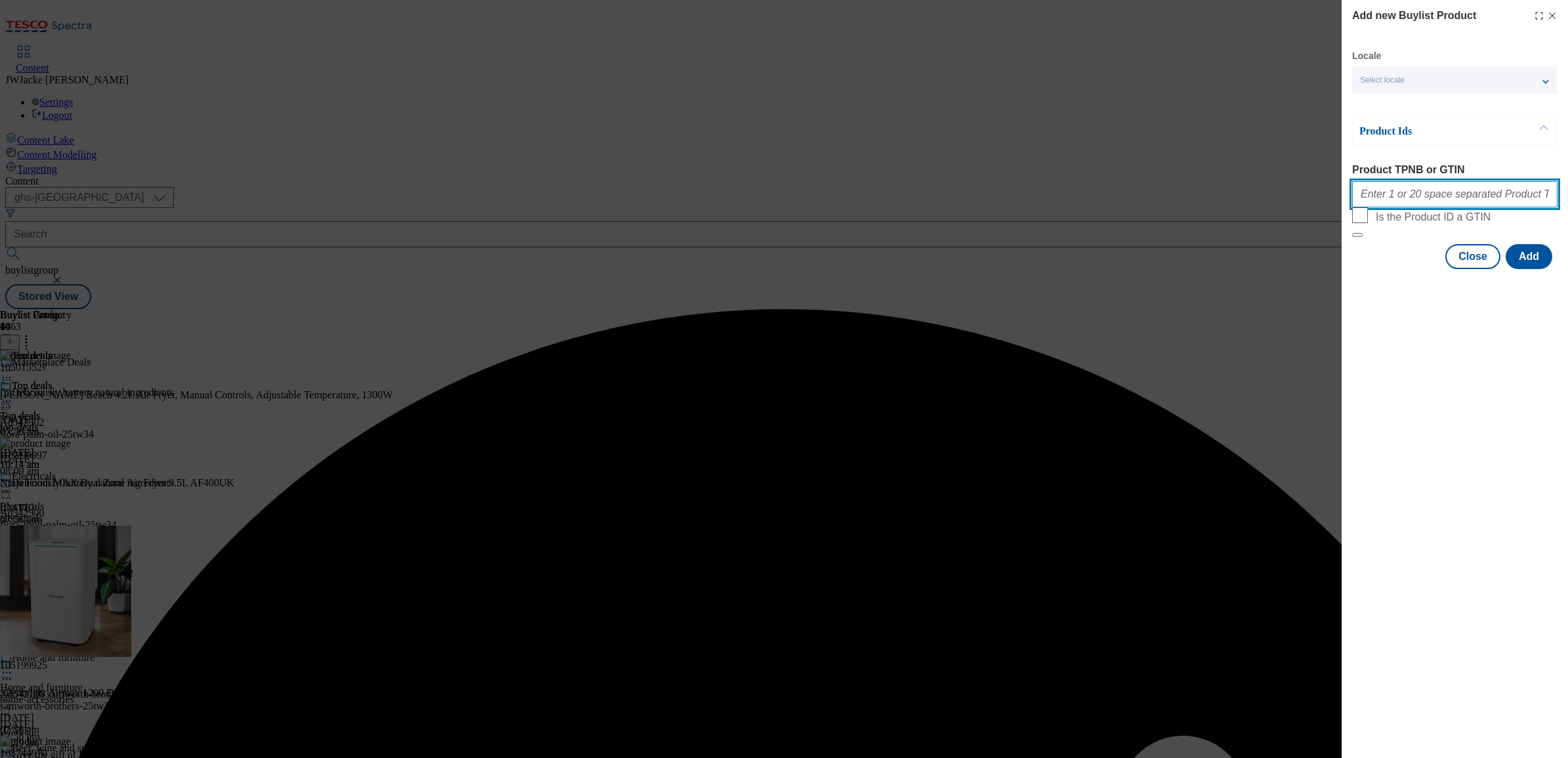
click at [1456, 204] on input "Product TPNB or GTIN" at bounding box center [1455, 194] width 205 height 26
paste input "111221107"
type input "111221107"
click at [1527, 269] on button "Add" at bounding box center [1529, 257] width 46 height 25
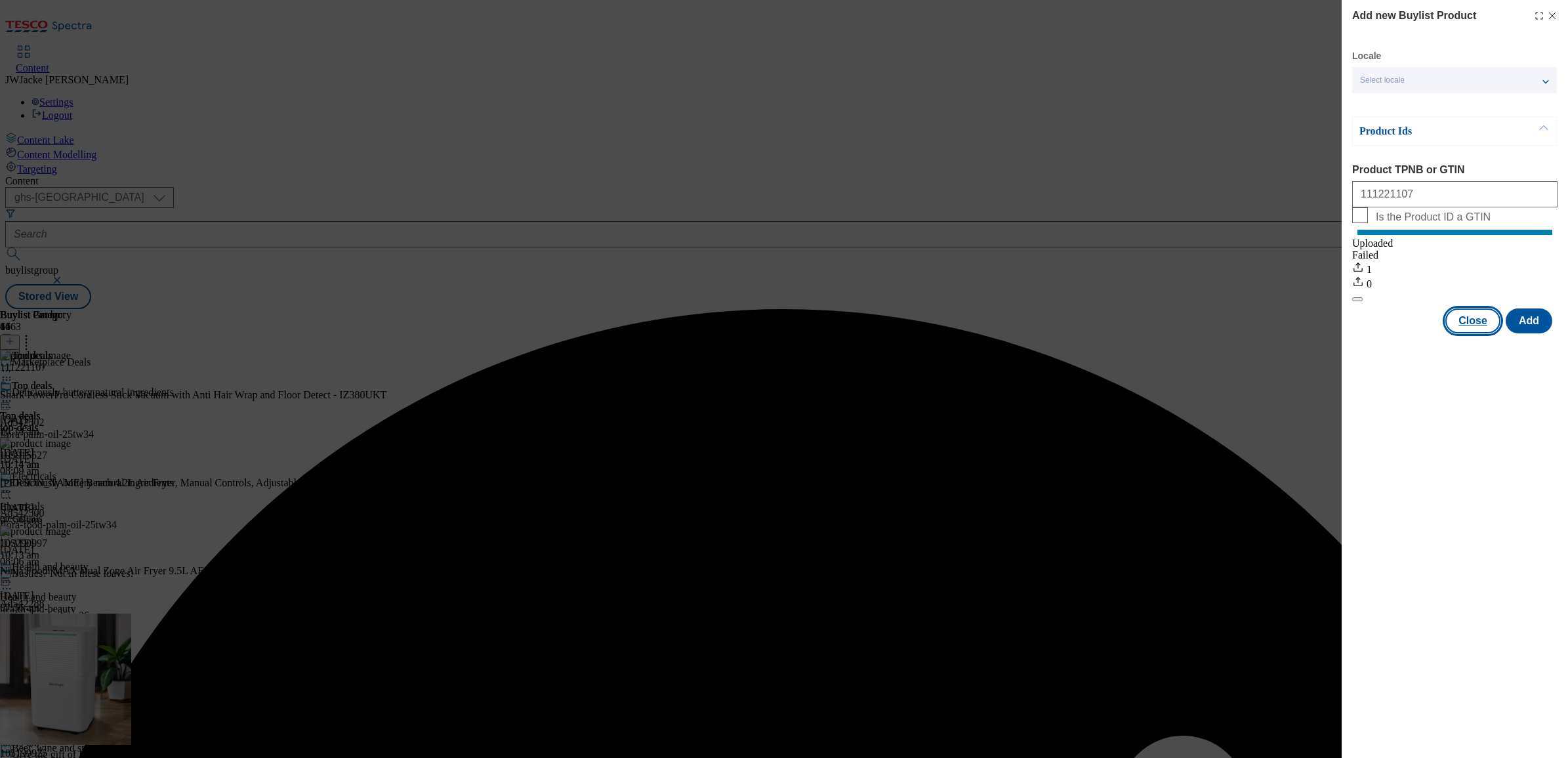
click at [1479, 331] on button "Close" at bounding box center [1473, 321] width 55 height 25
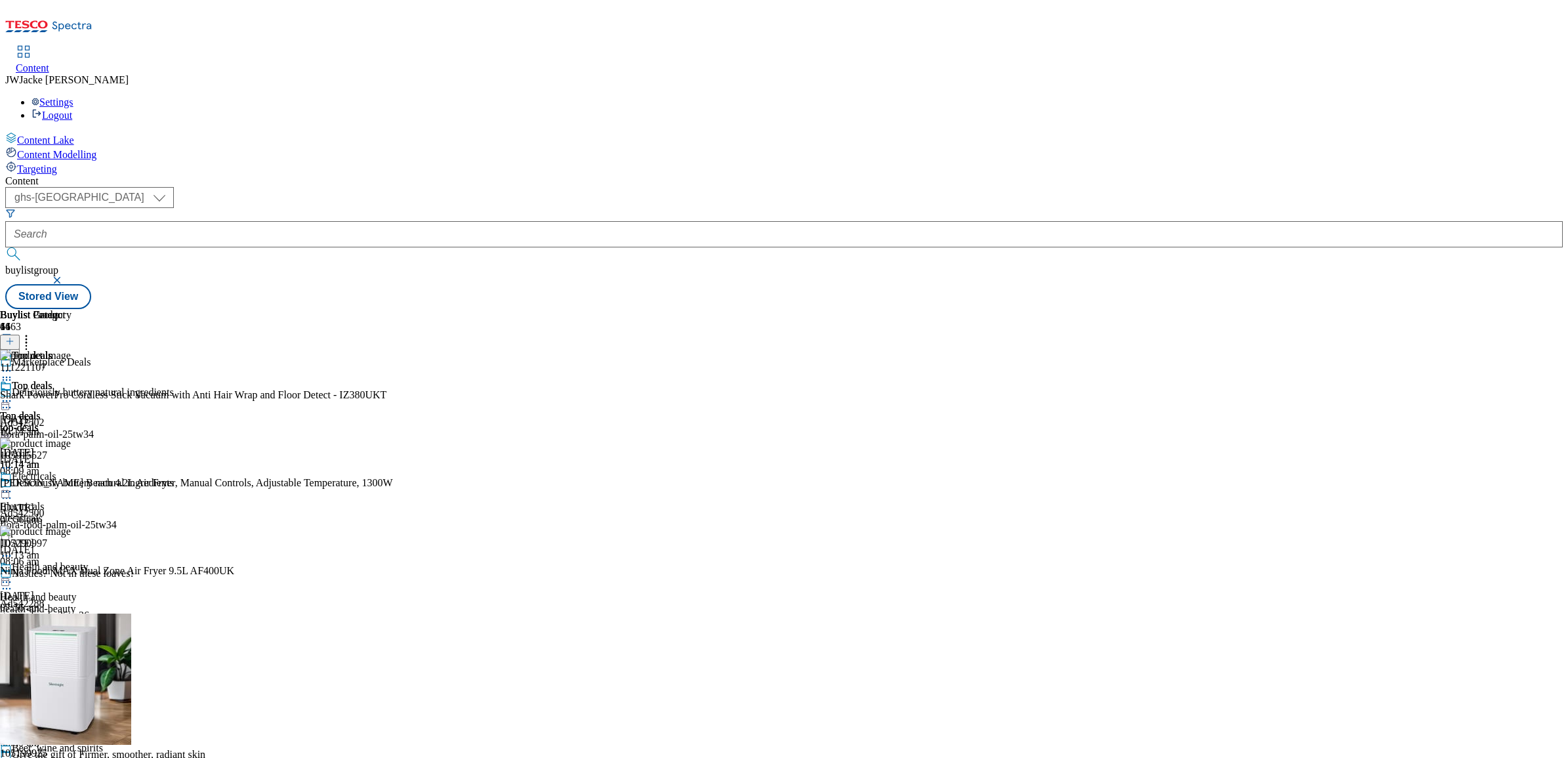
click at [33, 333] on icon at bounding box center [26, 340] width 14 height 14
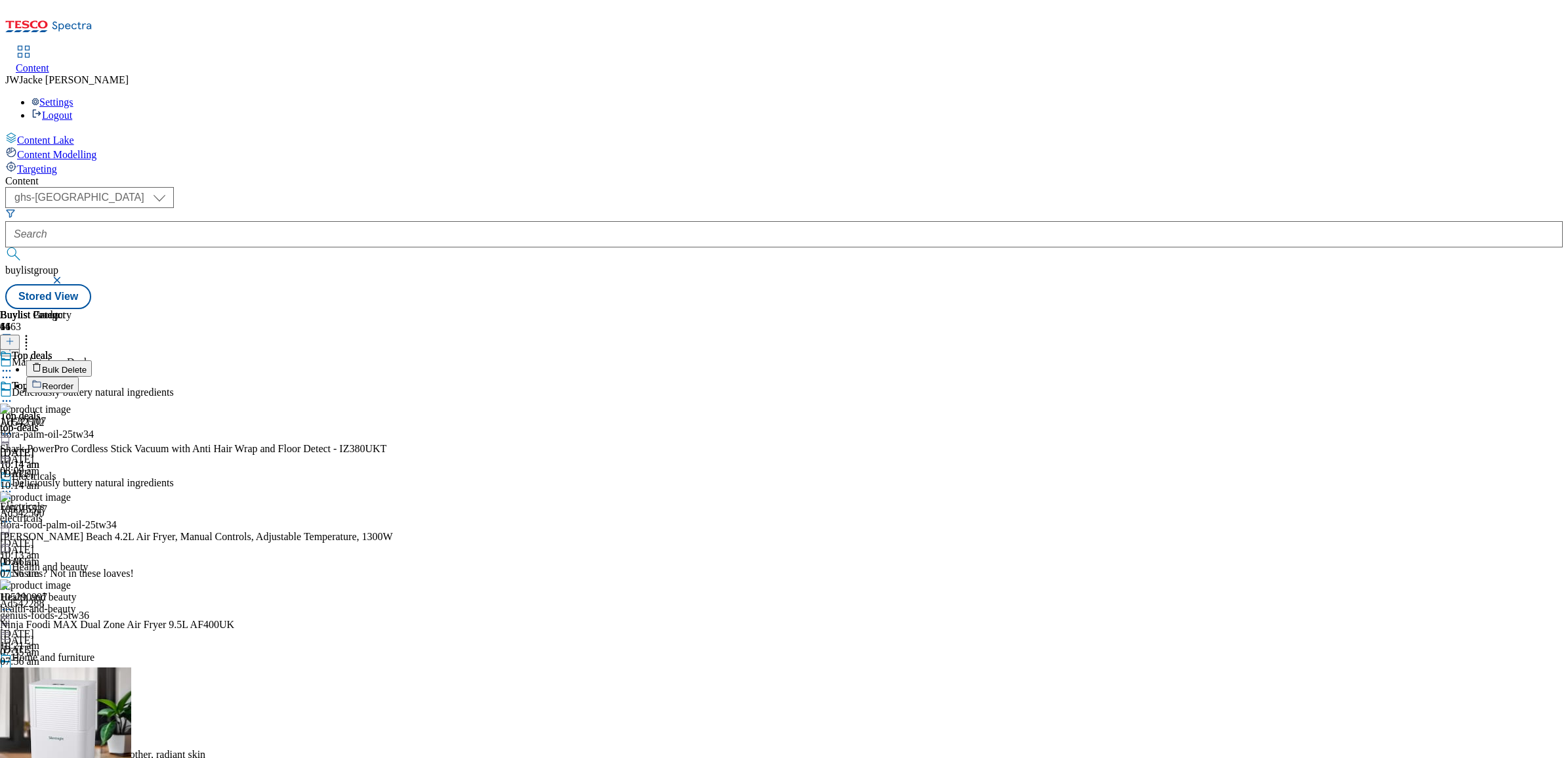
click at [74, 381] on span "Reorder" at bounding box center [57, 386] width 31 height 10
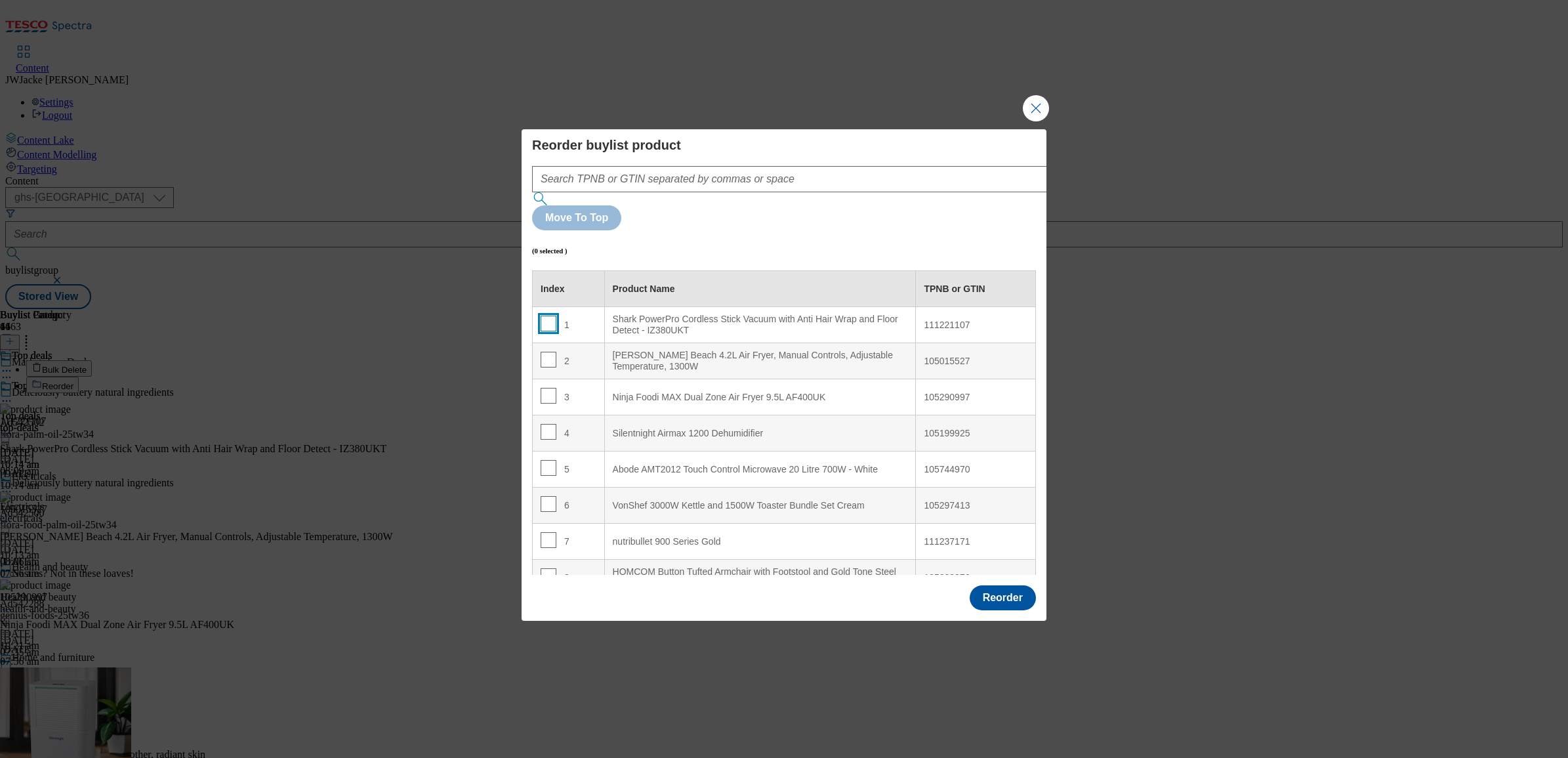
click at [542, 316] on input "Modal" at bounding box center [548, 324] width 16 height 16
checkbox input "true"
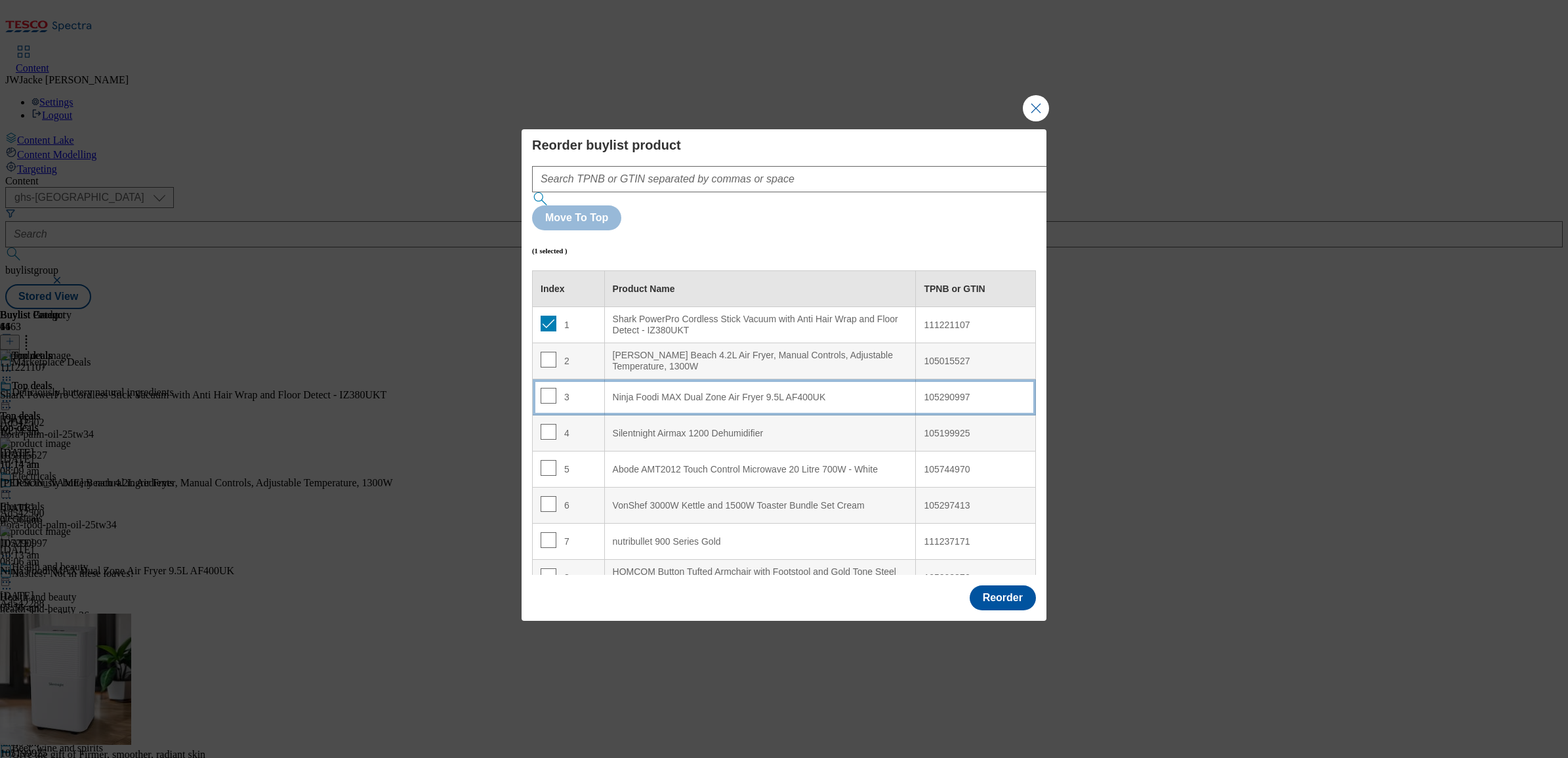
click at [669, 392] on div "Ninja Foodi MAX Dual Zone Air Fryer 9.5L AF400UK" at bounding box center [760, 398] width 296 height 12
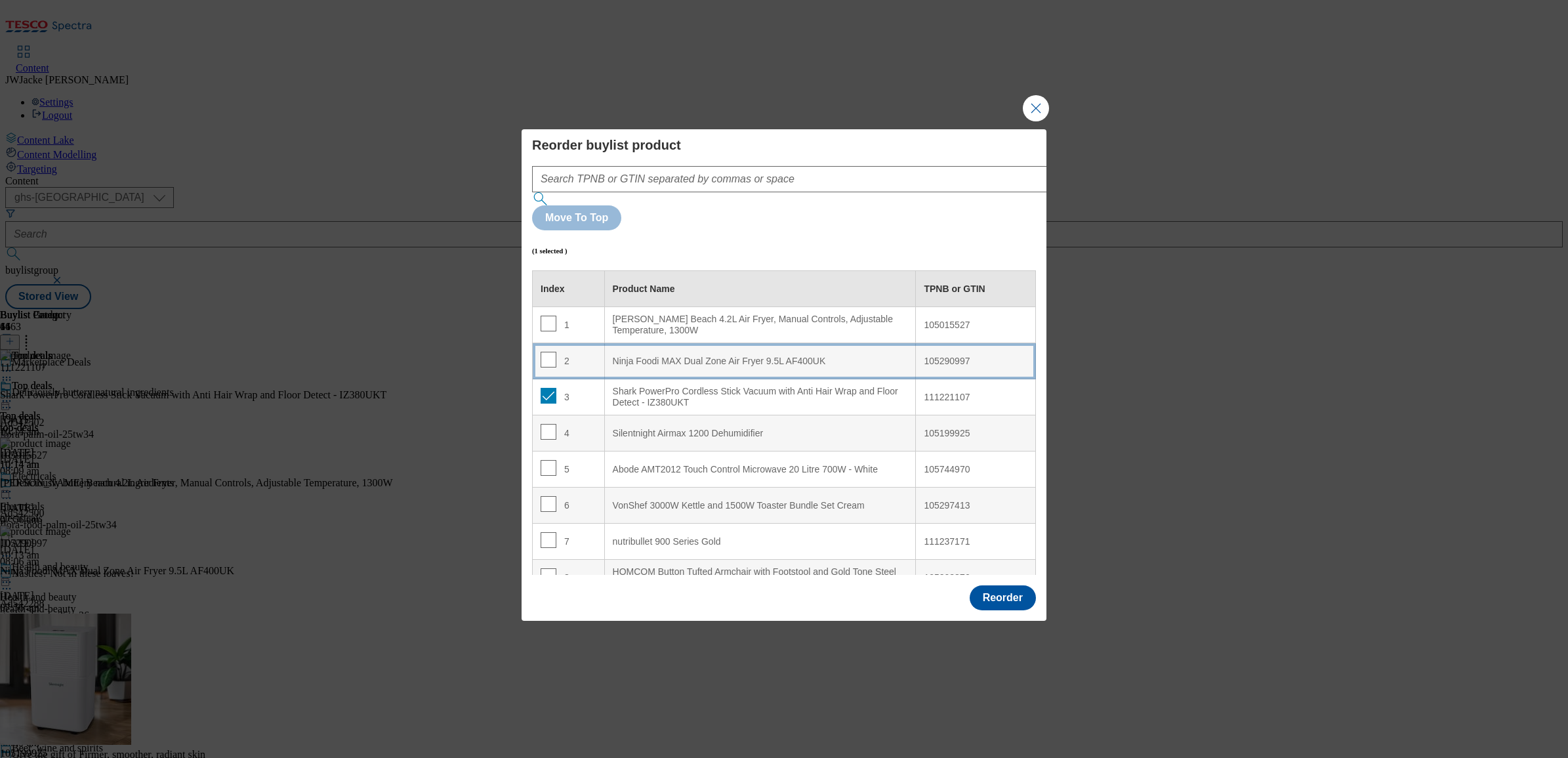
click at [660, 356] on div "Ninja Foodi MAX Dual Zone Air Fryer 9.5L AF400UK" at bounding box center [760, 362] width 296 height 12
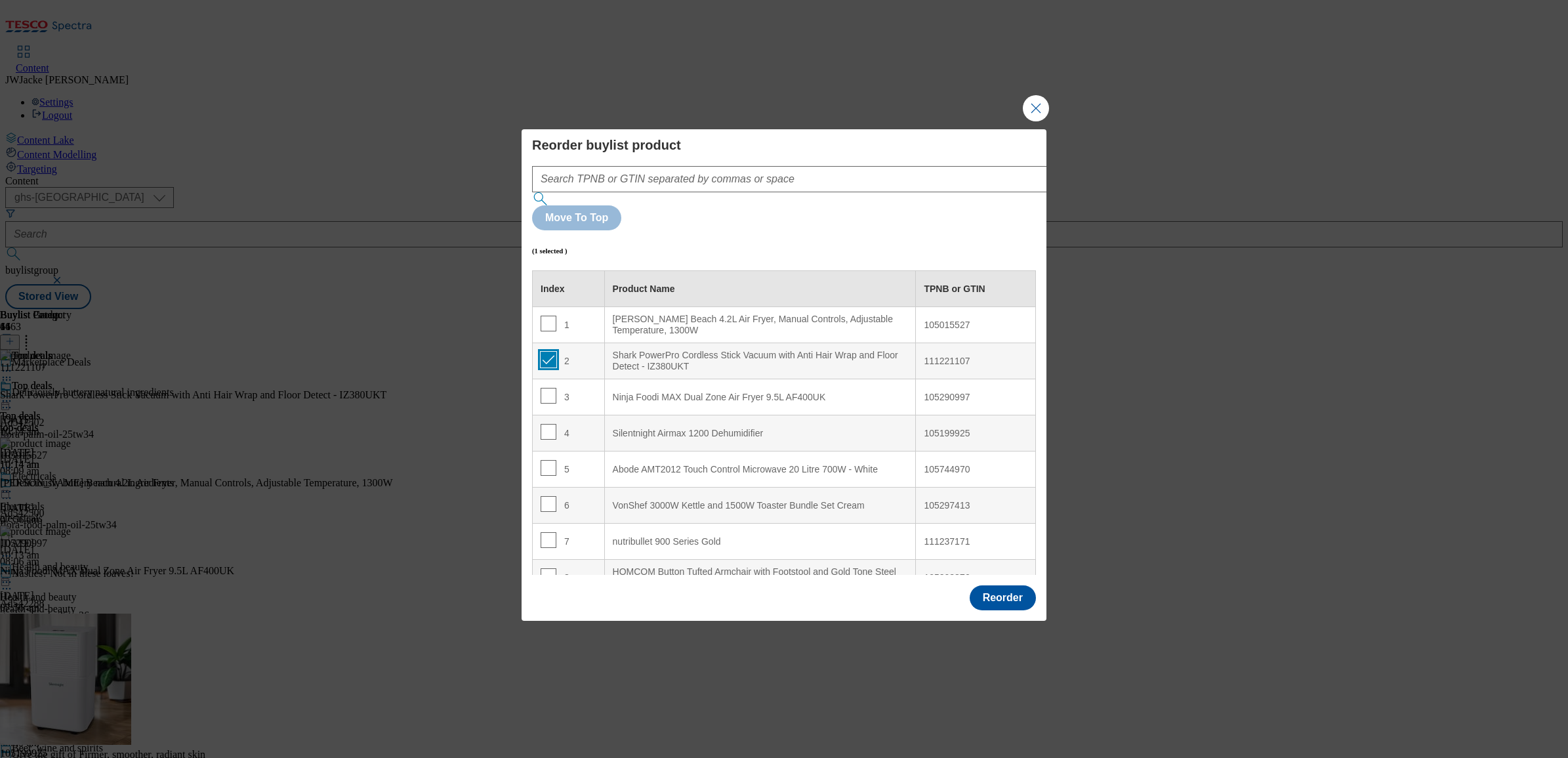
click at [543, 352] on input "Modal" at bounding box center [548, 359] width 16 height 16
checkbox input "false"
click at [1004, 586] on button "Reorder" at bounding box center [1003, 598] width 66 height 25
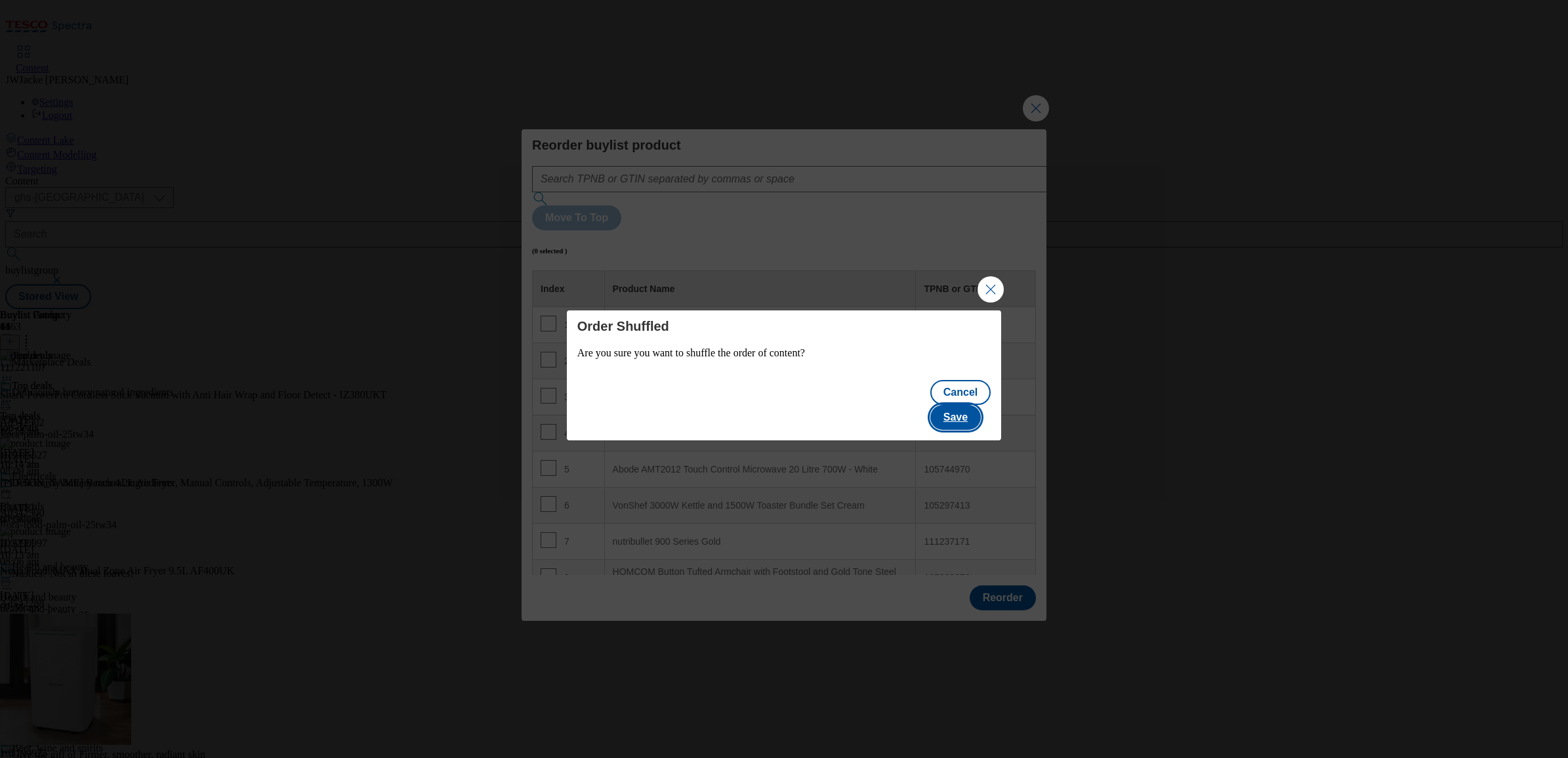
click at [968, 407] on button "Save" at bounding box center [956, 417] width 51 height 25
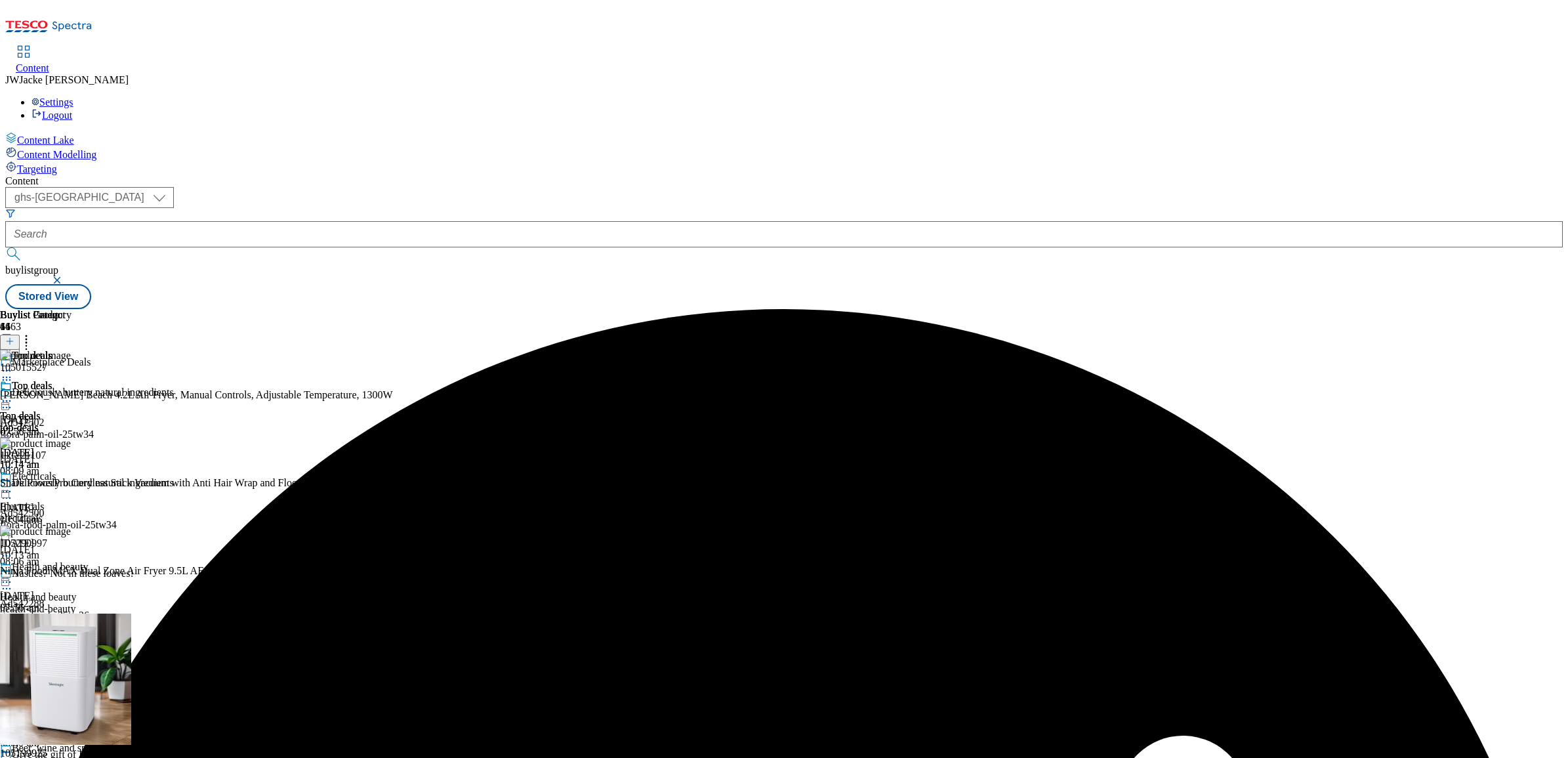
click at [14, 395] on icon at bounding box center [7, 401] width 14 height 14
click at [75, 526] on button "Publish" at bounding box center [50, 534] width 48 height 15
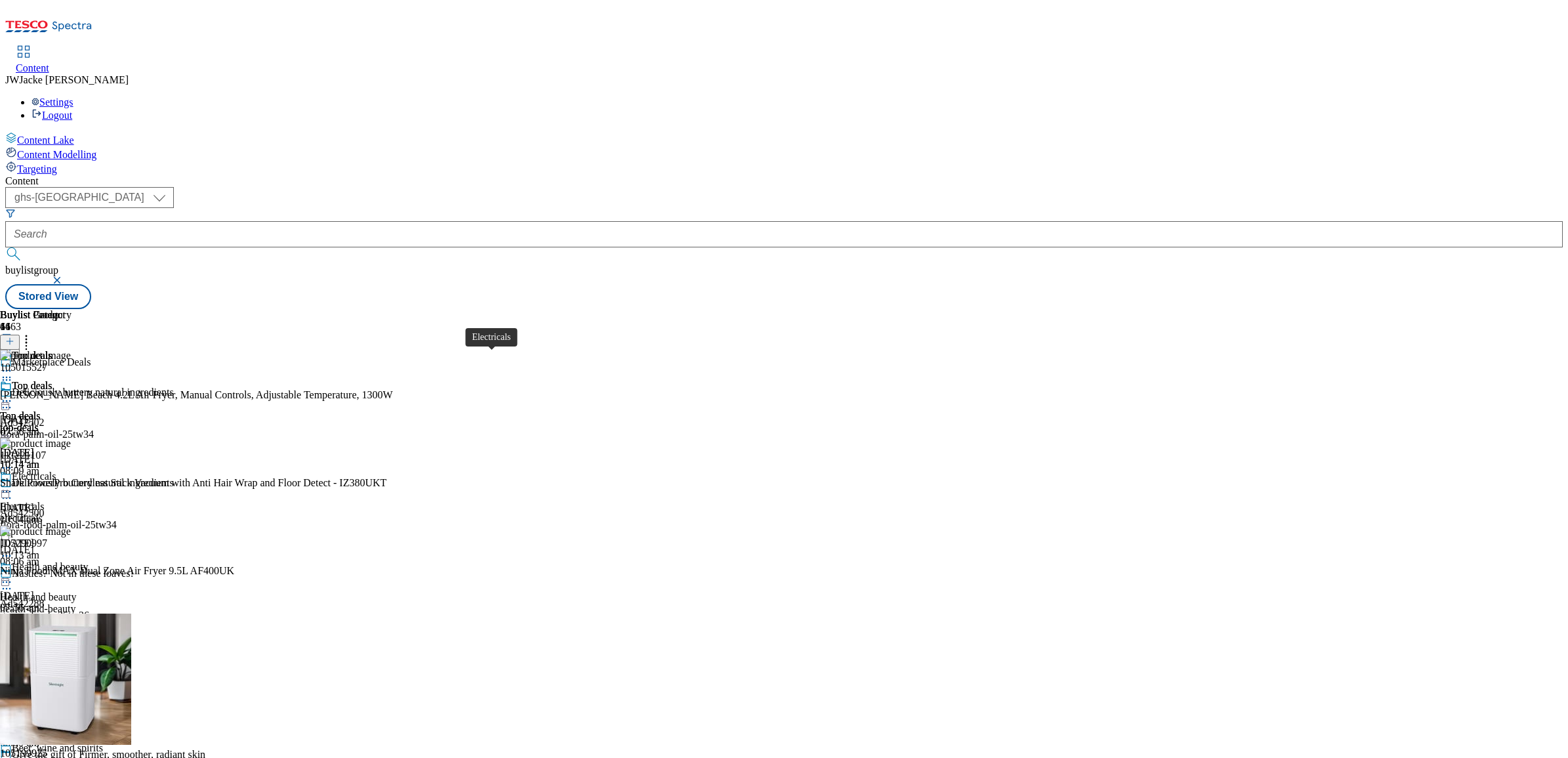
click at [103, 513] on div "electricals" at bounding box center [52, 519] width 103 height 12
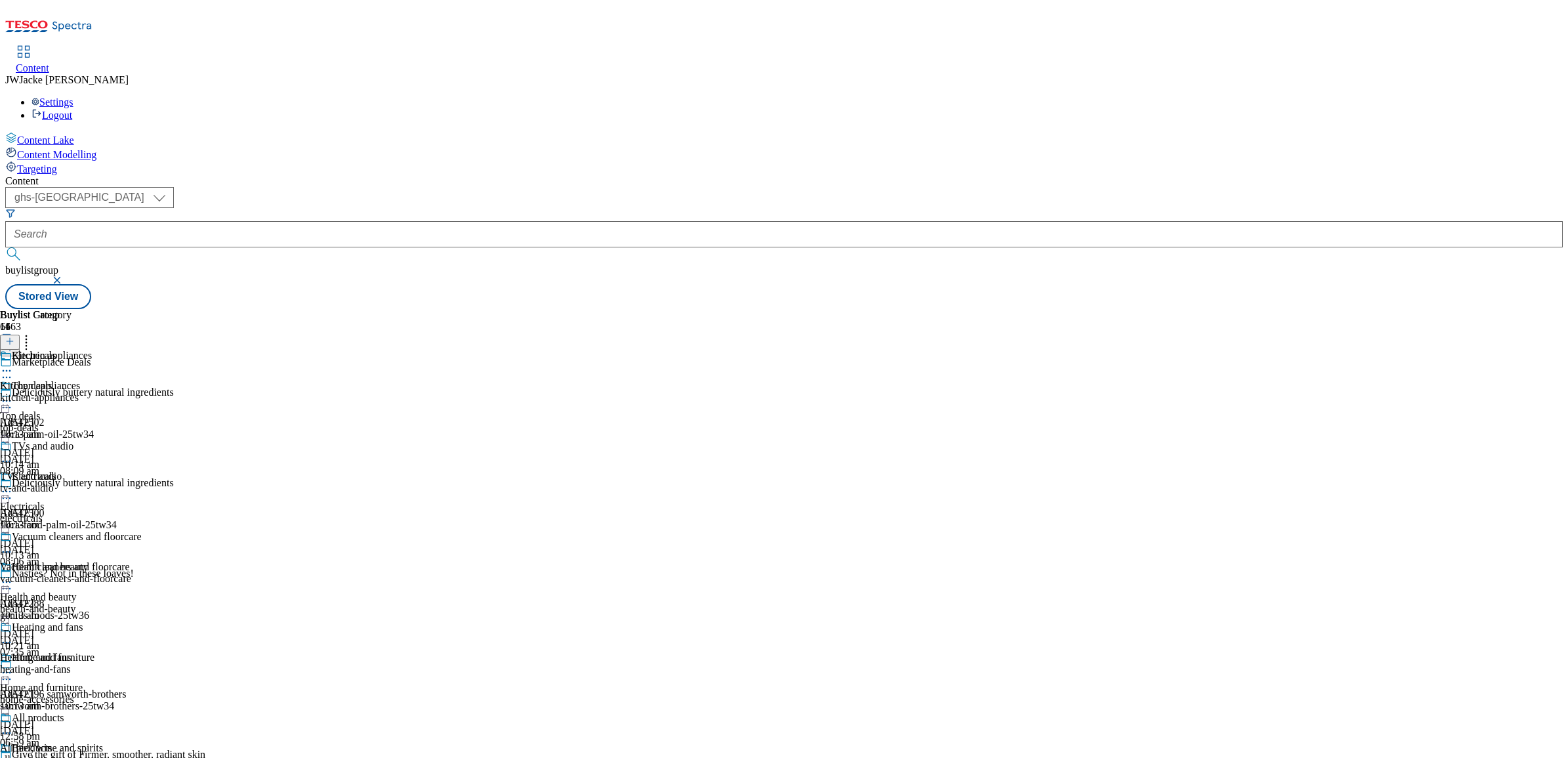
click at [142, 350] on div "Kitchen appliances Kitchen appliances kitchen-appliances 8 Oct 2025 10:13 am" at bounding box center [71, 395] width 142 height 90
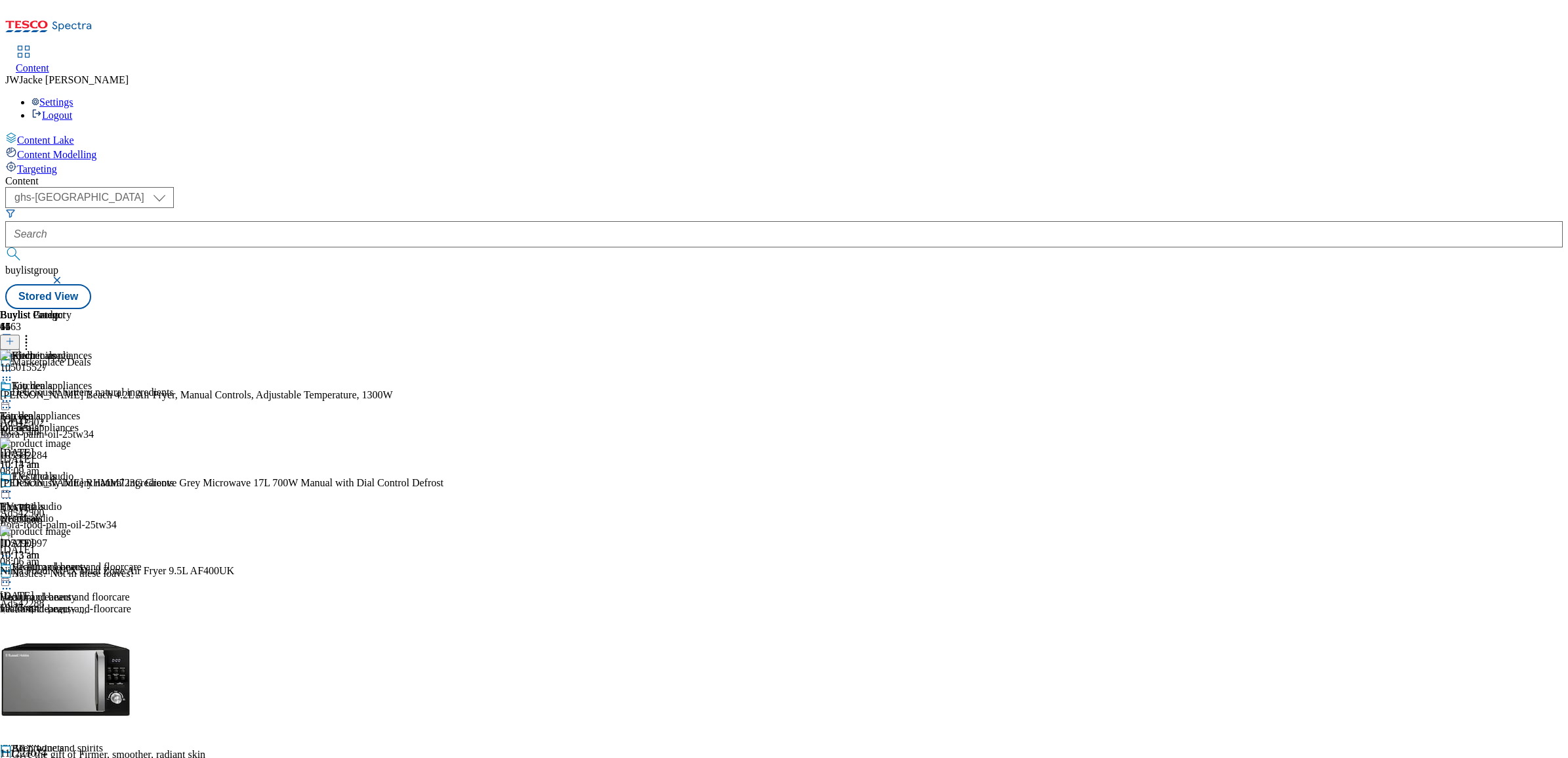
click at [14, 395] on icon at bounding box center [7, 401] width 14 height 14
click at [83, 545] on span "Un-publish" at bounding box center [62, 550] width 42 height 10
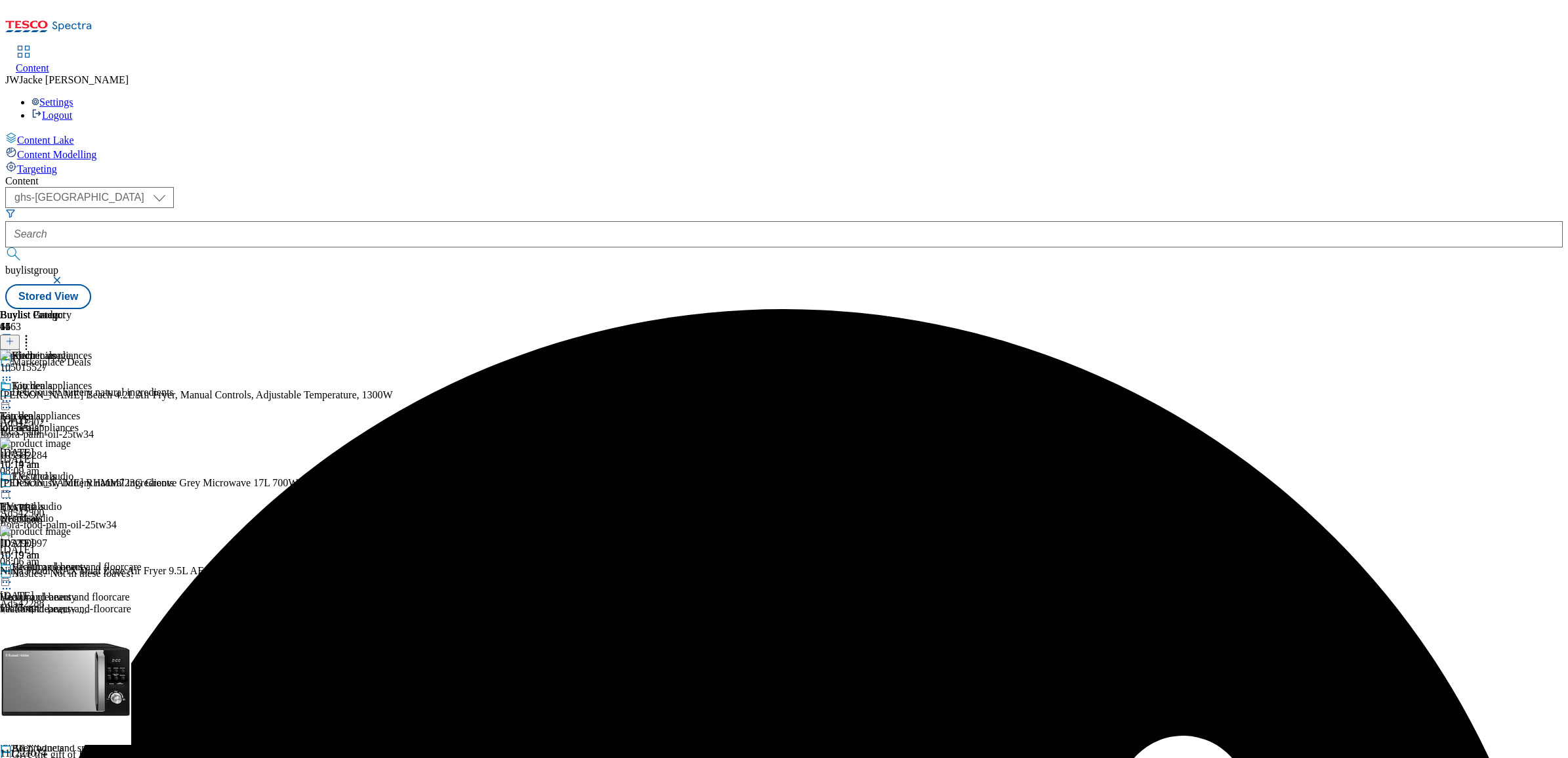
click at [14, 336] on icon at bounding box center [9, 341] width 9 height 9
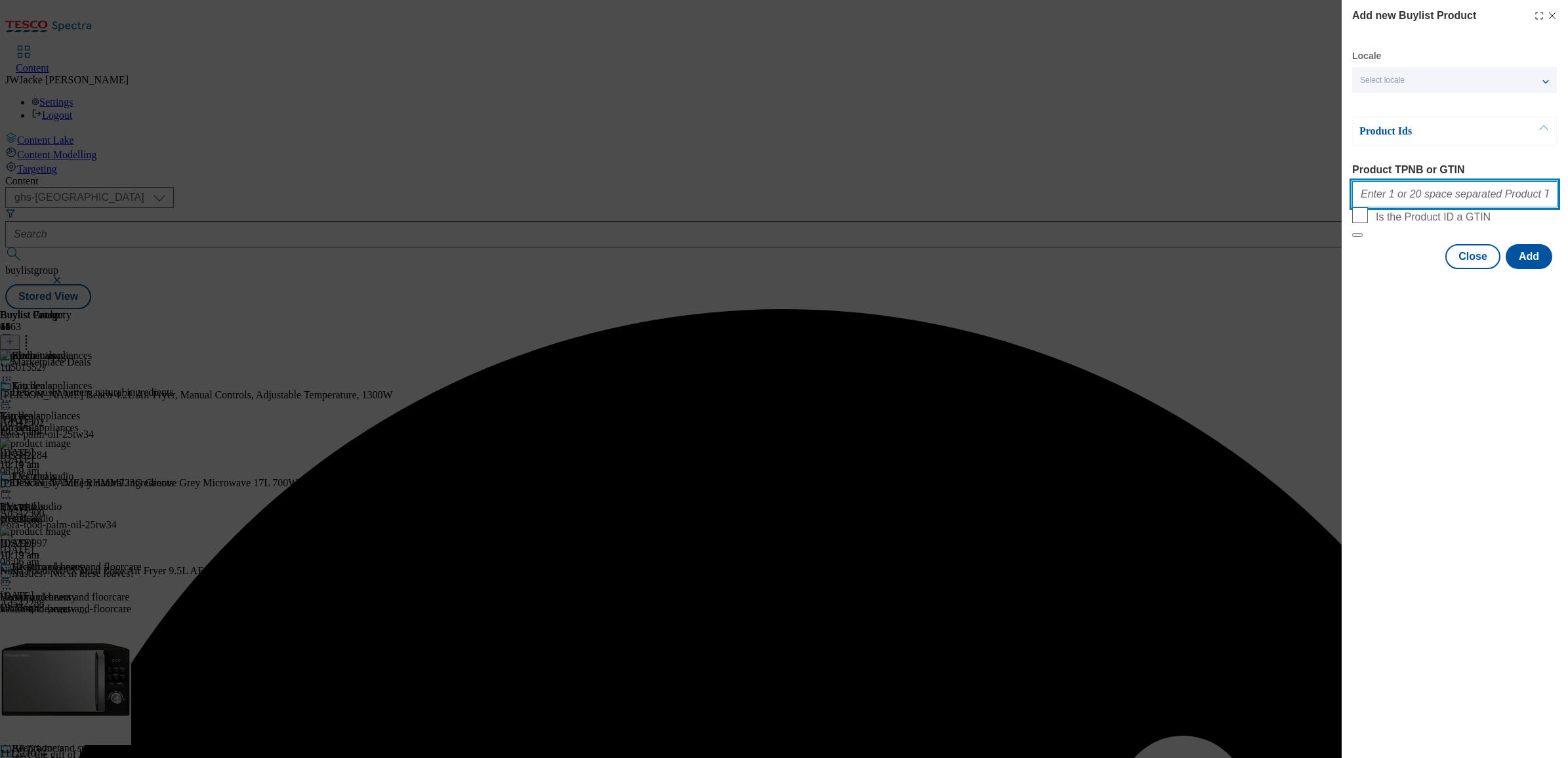
click at [1483, 207] on input "Product TPNB or GTIN" at bounding box center [1455, 194] width 205 height 26
paste input "105290852 106032932"
type input "105290852 106032932"
click at [1529, 269] on button "Add" at bounding box center [1529, 257] width 46 height 25
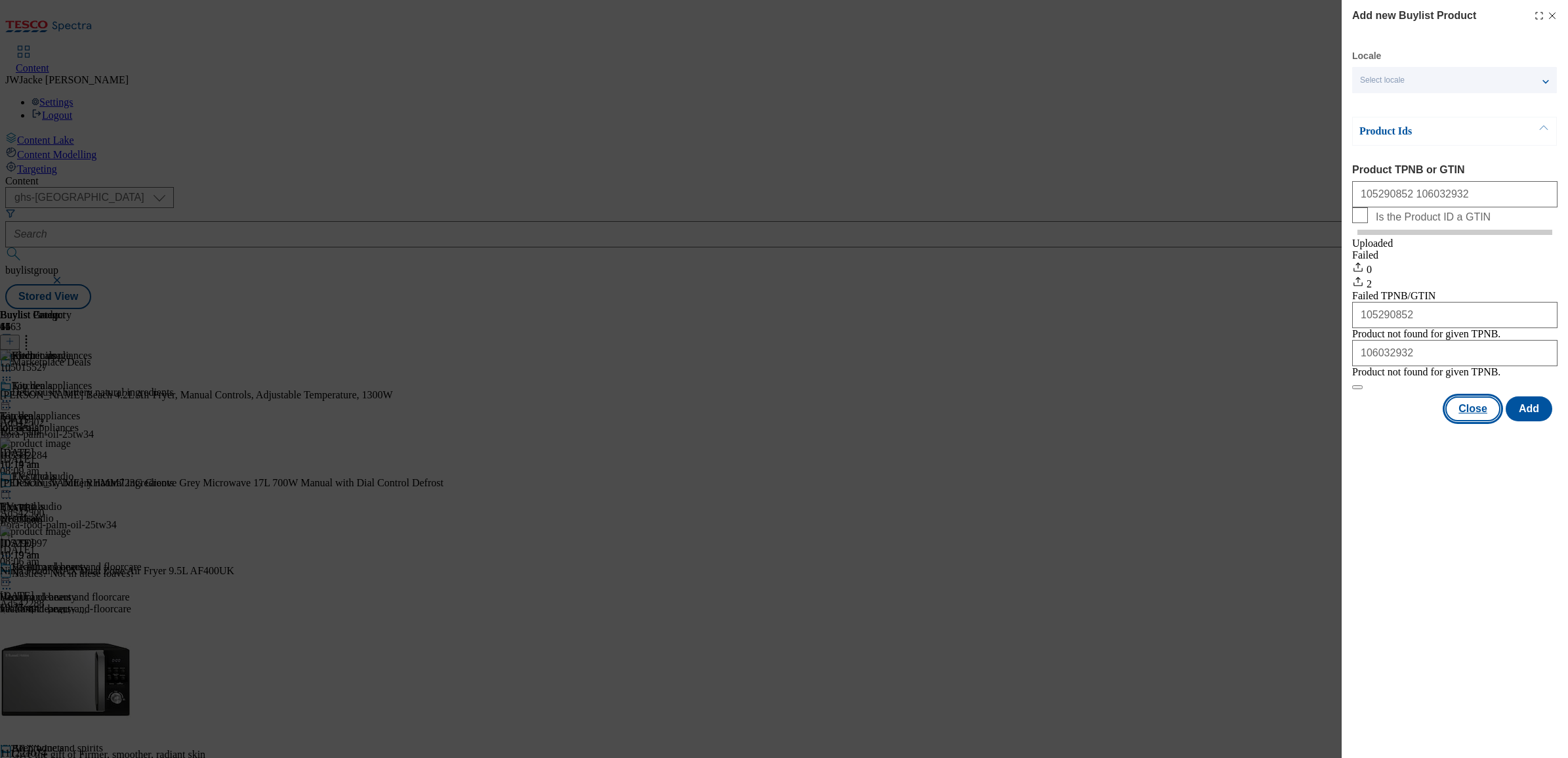
click at [1486, 422] on button "Close" at bounding box center [1473, 409] width 55 height 25
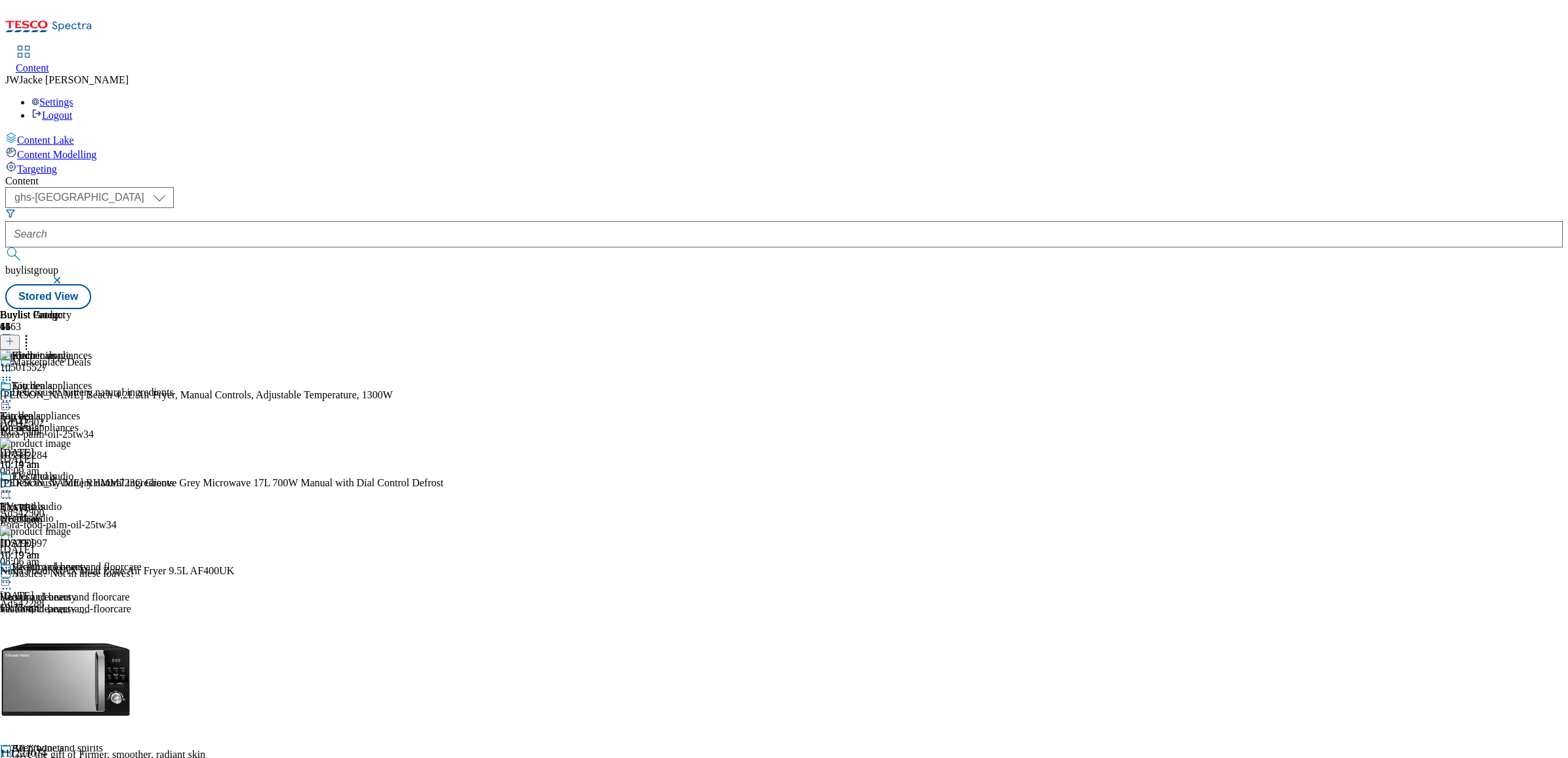
click at [14, 336] on icon at bounding box center [9, 341] width 9 height 9
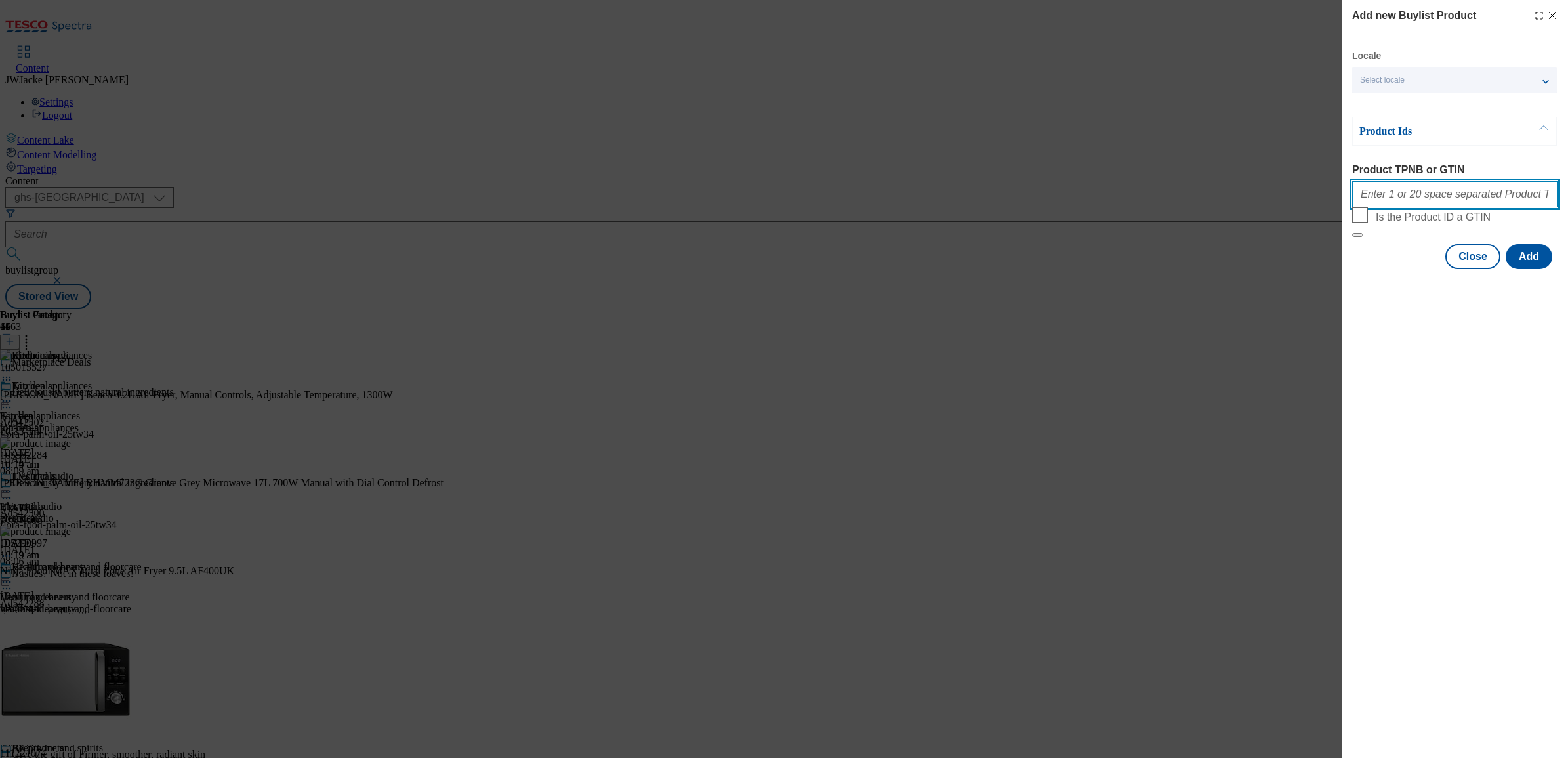
click at [1461, 201] on input "Product TPNB or GTIN" at bounding box center [1455, 194] width 205 height 26
paste input "105290852"
type input "105290852"
click at [1535, 269] on button "Add" at bounding box center [1529, 257] width 46 height 25
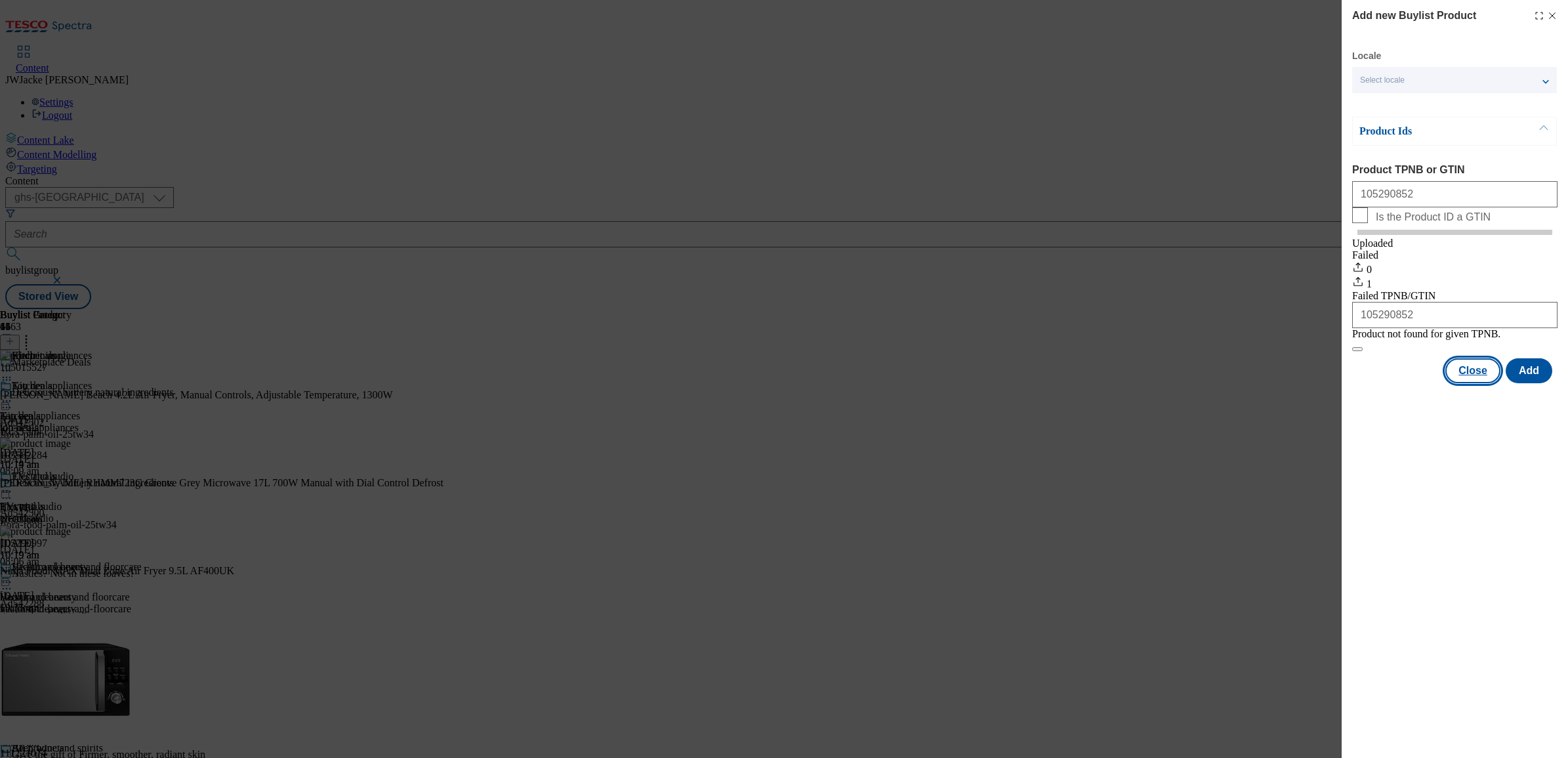
click at [1487, 384] on button "Close" at bounding box center [1473, 371] width 55 height 25
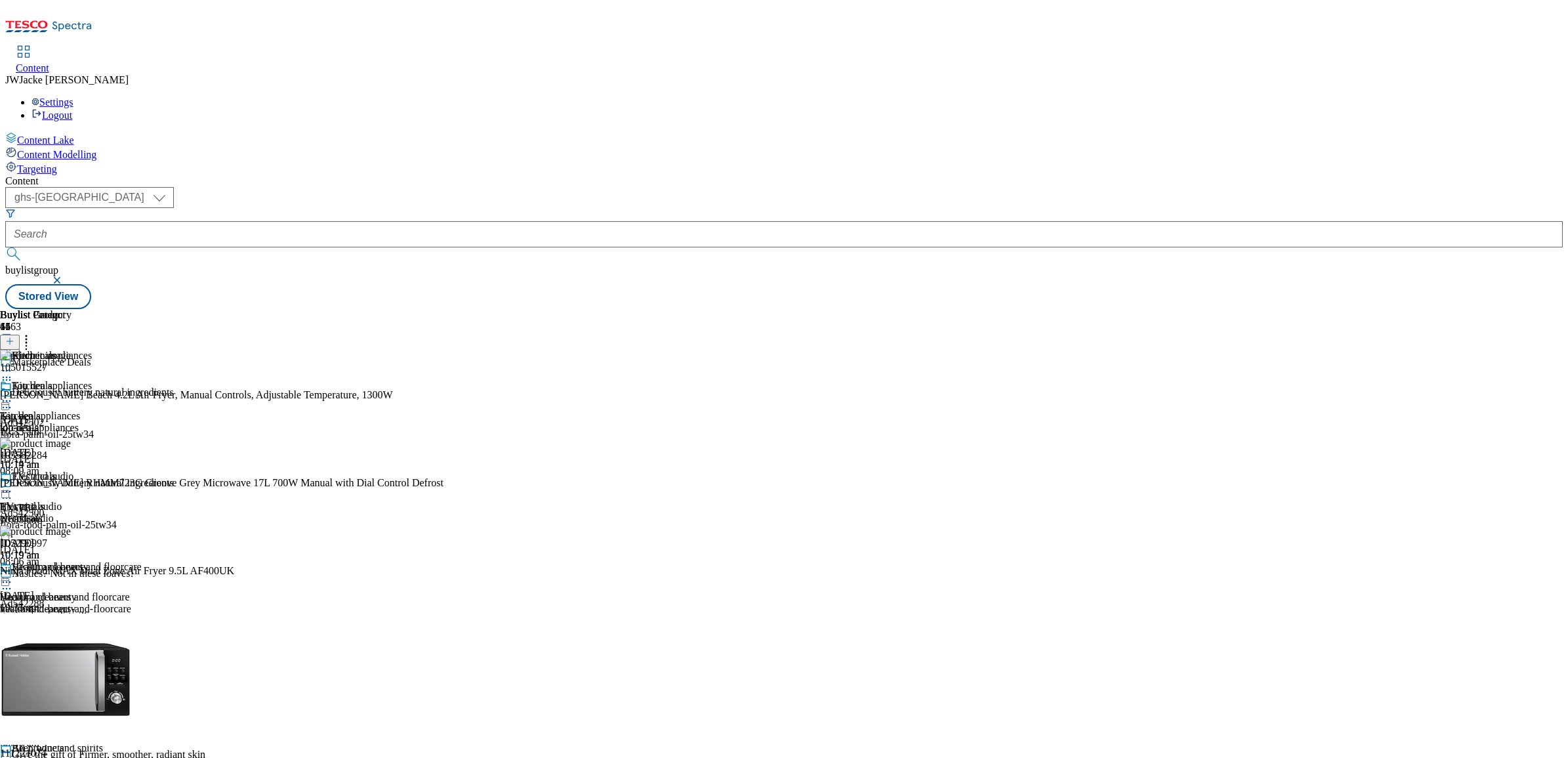
click at [4, 401] on circle at bounding box center [3, 401] width 2 height 2
click at [69, 530] on span "Publish" at bounding box center [55, 535] width 29 height 10
